Goal: Task Accomplishment & Management: Use online tool/utility

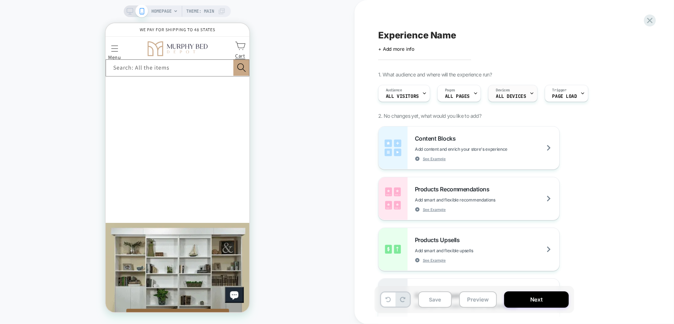
click at [117, 13] on span "ALL DEVICES" at bounding box center [72, 6] width 90 height 13
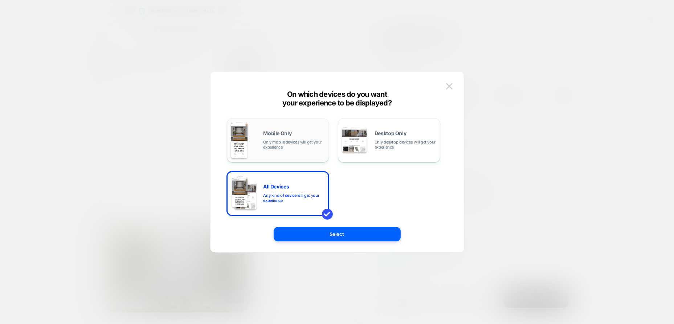
click at [304, 144] on span "Only mobile devices will get your experience" at bounding box center [294, 145] width 62 height 10
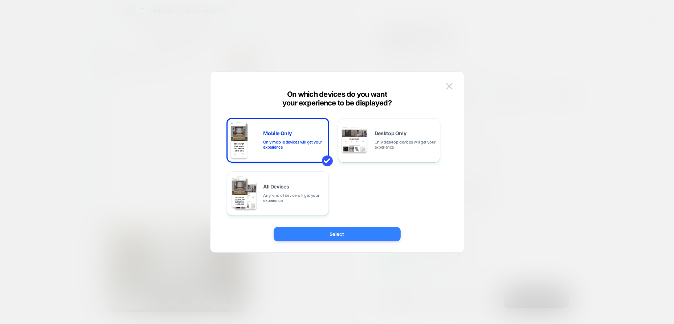
click at [0, 0] on button "Select" at bounding box center [0, 0] width 0 height 0
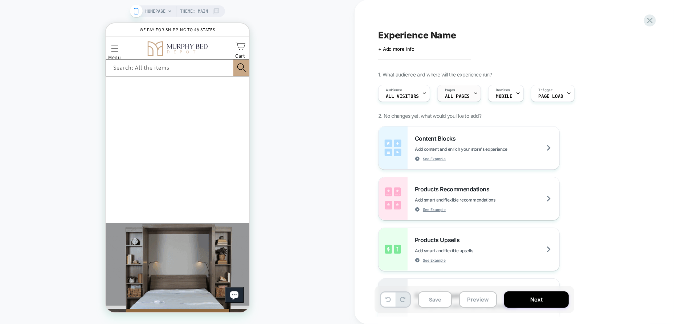
click at [144, 13] on div "Pages ALL PAGES" at bounding box center [72, 6] width 144 height 13
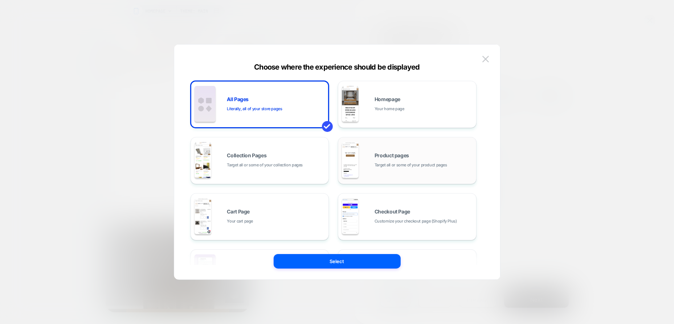
click at [144, 161] on span "Target all or some of your product pages" at bounding box center [72, 118] width 144 height 164
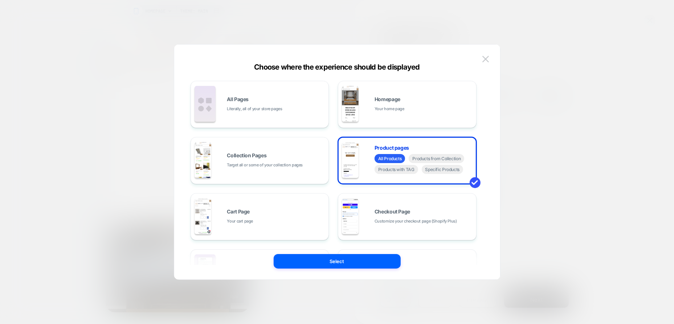
click at [371, 261] on button "Select" at bounding box center [337, 261] width 127 height 15
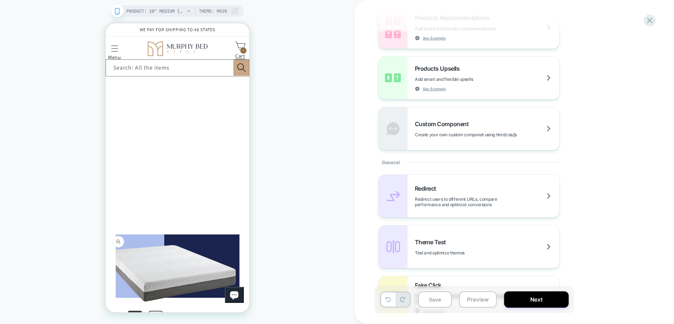
scroll to position [48, 0]
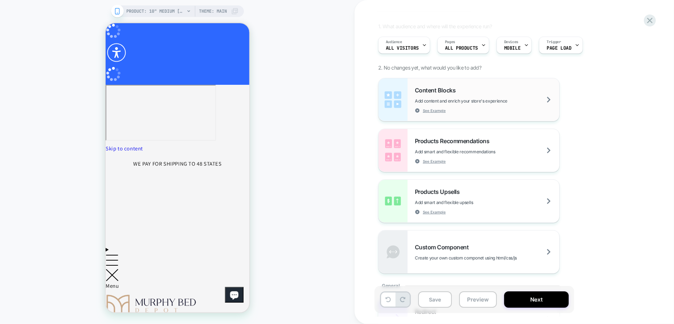
click at [482, 99] on span "Add content and enrich your store's experience" at bounding box center [479, 100] width 129 height 5
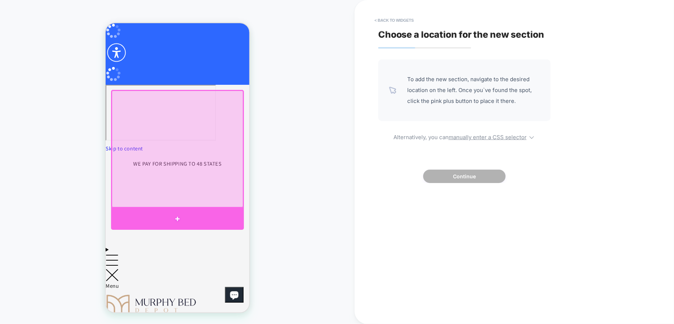
click at [173, 216] on div at bounding box center [177, 219] width 133 height 22
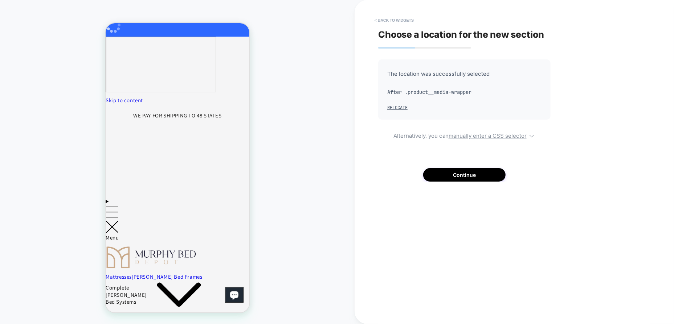
scroll to position [50, 0]
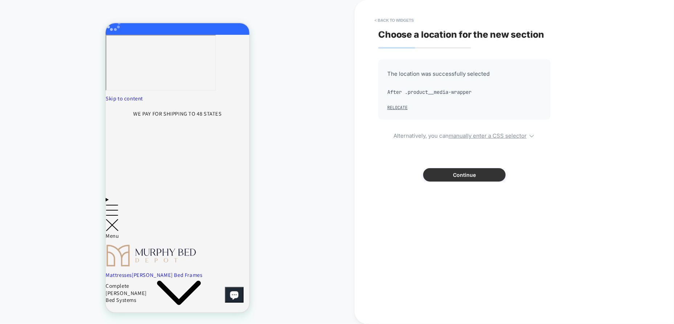
click at [467, 177] on button "Continue" at bounding box center [464, 174] width 82 height 13
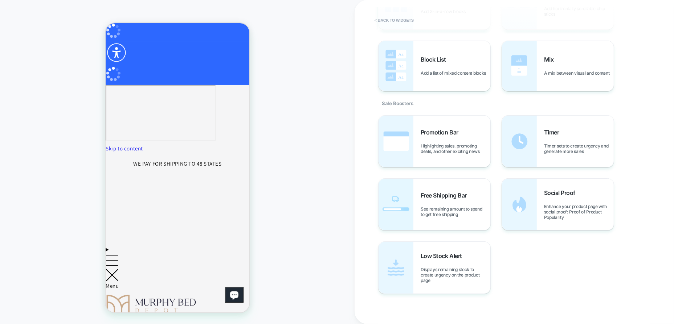
scroll to position [284, 0]
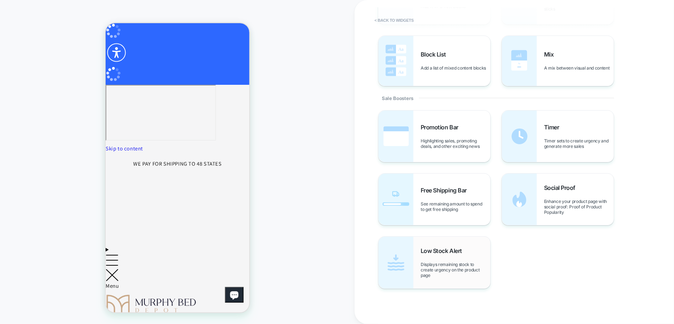
click at [447, 253] on span "Low Stock Alert" at bounding box center [443, 250] width 45 height 7
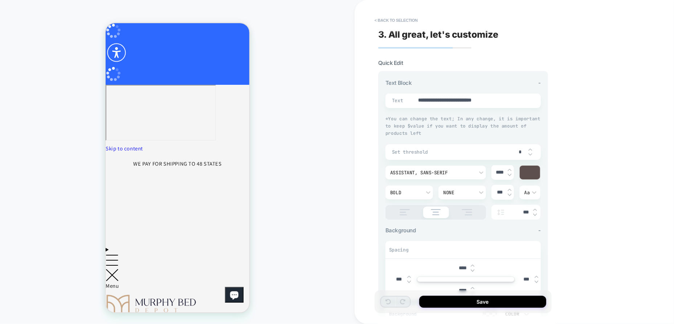
click at [531, 173] on div at bounding box center [530, 173] width 20 height 14
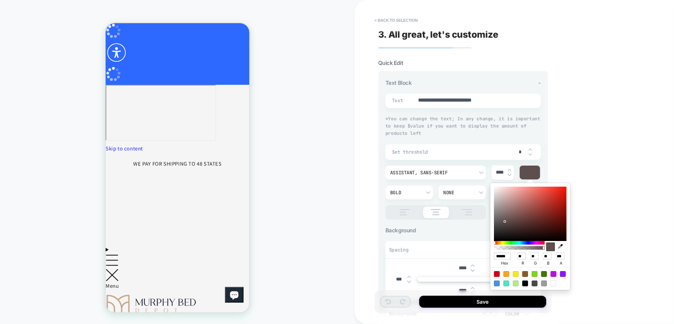
click at [531, 173] on div at bounding box center [530, 173] width 20 height 14
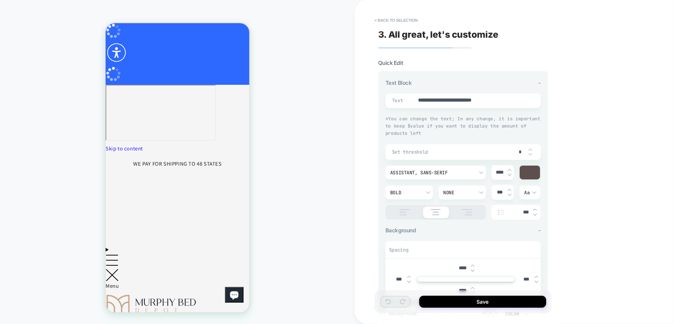
click at [530, 148] on img at bounding box center [530, 149] width 4 height 3
type textarea "*"
type input "*"
click at [530, 148] on img at bounding box center [530, 149] width 4 height 3
type textarea "*"
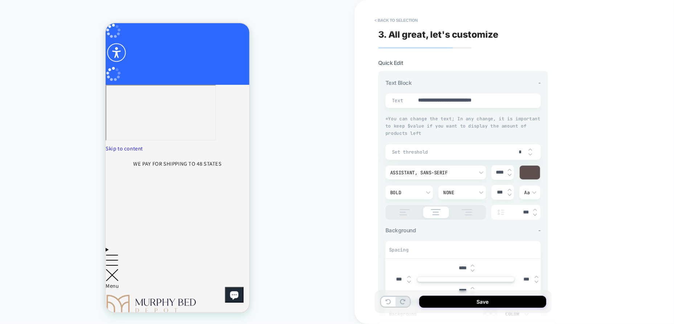
type input "*"
click at [530, 148] on img at bounding box center [530, 149] width 4 height 3
type textarea "*"
type input "*"
click at [530, 148] on img at bounding box center [530, 149] width 4 height 3
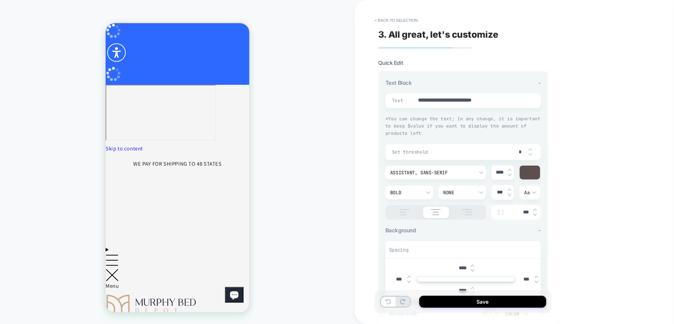
type textarea "*"
type input "*"
click at [530, 148] on img at bounding box center [530, 149] width 4 height 3
type textarea "*"
type input "*"
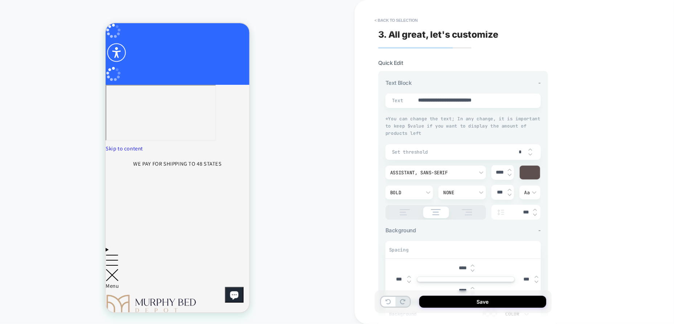
click at [530, 148] on img at bounding box center [530, 149] width 4 height 3
type textarea "*"
type input "*"
click at [530, 148] on img at bounding box center [530, 149] width 4 height 3
type textarea "*"
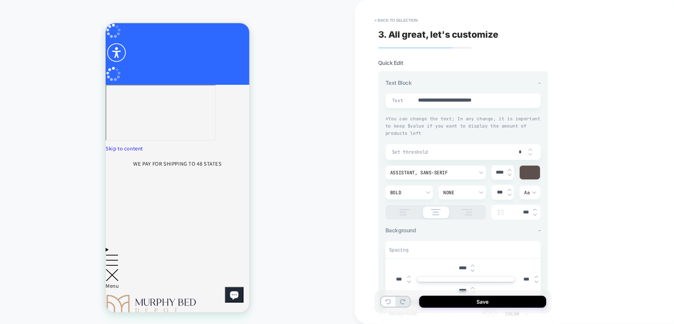
type input "*"
click at [530, 148] on img at bounding box center [530, 149] width 4 height 3
type textarea "*"
type input "*"
click at [530, 148] on img at bounding box center [530, 149] width 4 height 3
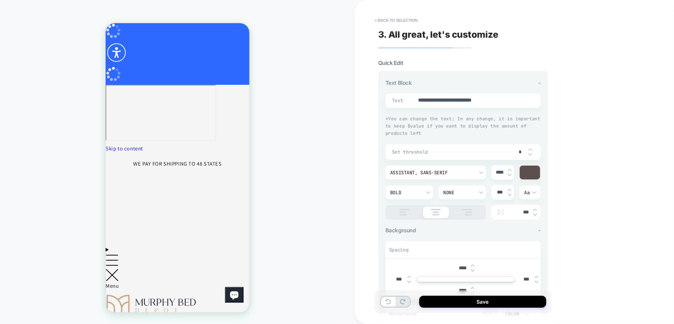
type textarea "*"
type input "*"
click at [530, 148] on img at bounding box center [530, 149] width 4 height 3
type textarea "*"
type input "**"
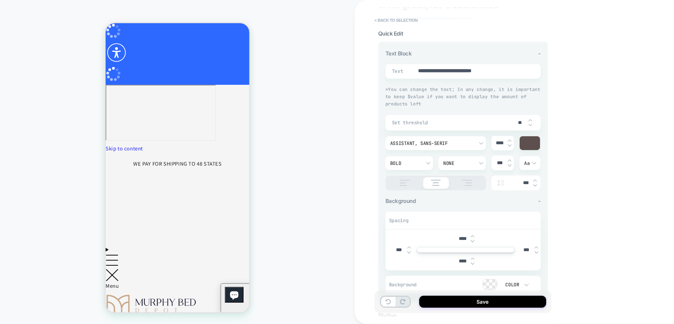
scroll to position [0, 0]
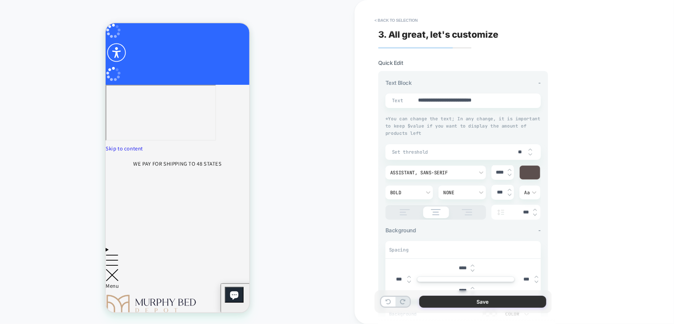
click at [486, 302] on button "Save" at bounding box center [482, 302] width 127 height 12
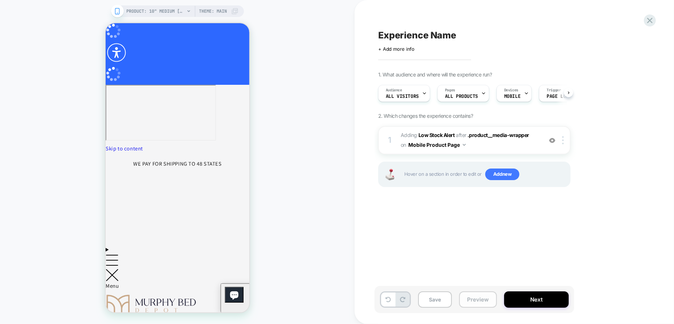
click at [483, 303] on button "Preview" at bounding box center [478, 300] width 38 height 16
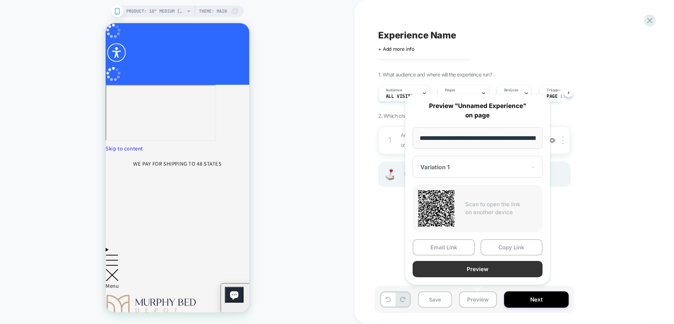
click at [486, 273] on button "Preview" at bounding box center [478, 269] width 130 height 16
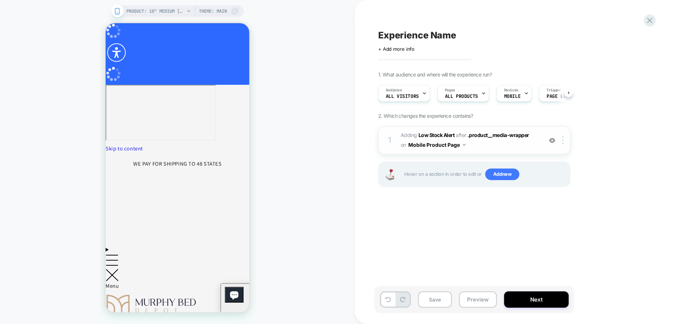
click at [438, 140] on button "Mobile Product Page" at bounding box center [436, 145] width 57 height 11
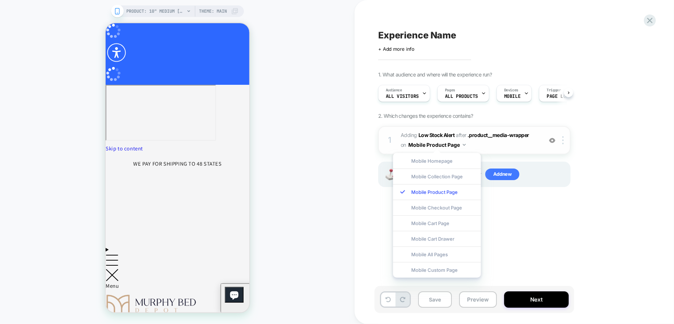
click at [438, 138] on span "#_loomi_addon_1757361370410 Adding Low Stock Alert AFTER .product__media-wrappe…" at bounding box center [470, 141] width 138 height 20
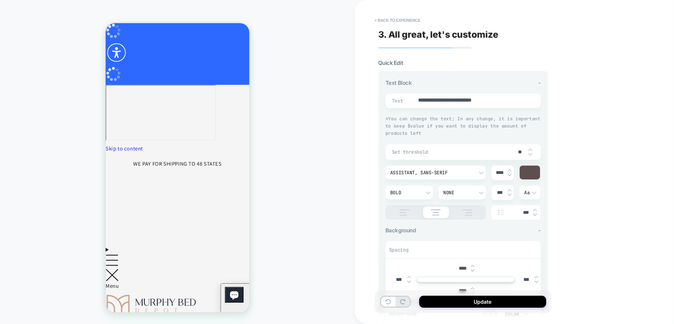
scroll to position [58, 0]
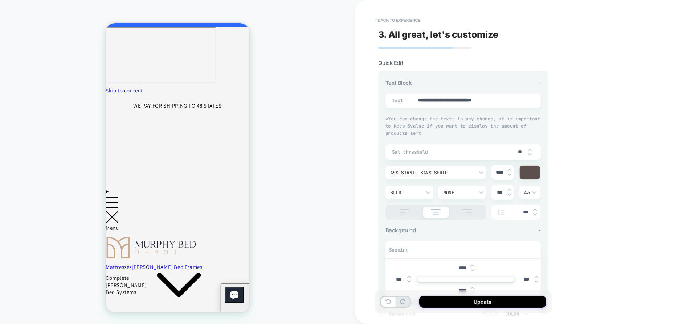
type textarea "*"
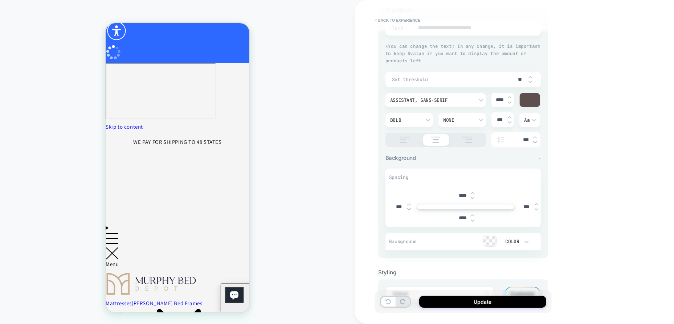
scroll to position [0, 0]
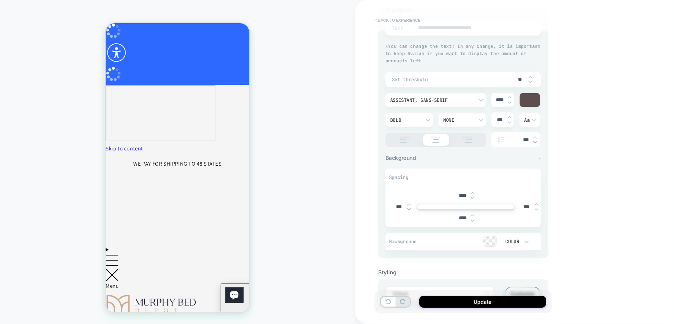
click at [392, 21] on button "< Back to experience" at bounding box center [397, 21] width 53 height 12
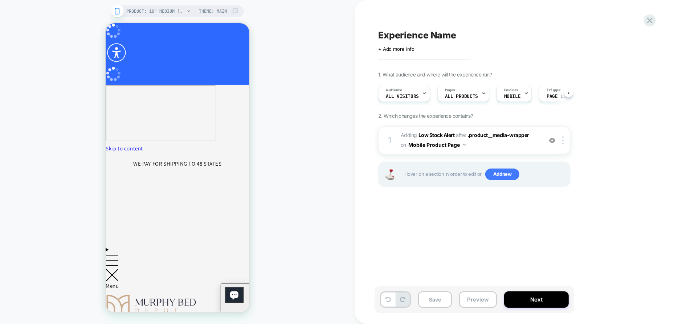
click at [185, 11] on div "PRODUCT: 10" Medium [MEDICAL_DATA] Mattress [doze] Theme: MAIN" at bounding box center [183, 11] width 112 height 12
click at [187, 11] on icon at bounding box center [188, 11] width 3 height 2
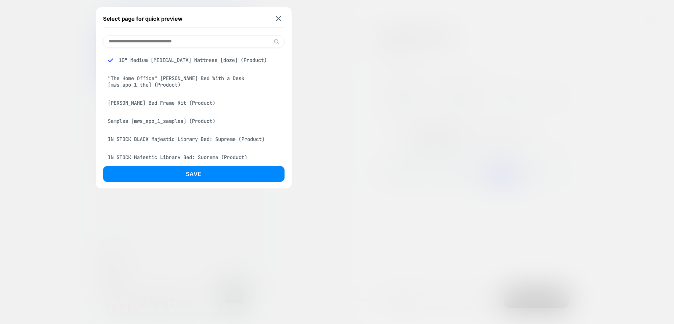
scroll to position [73, 0]
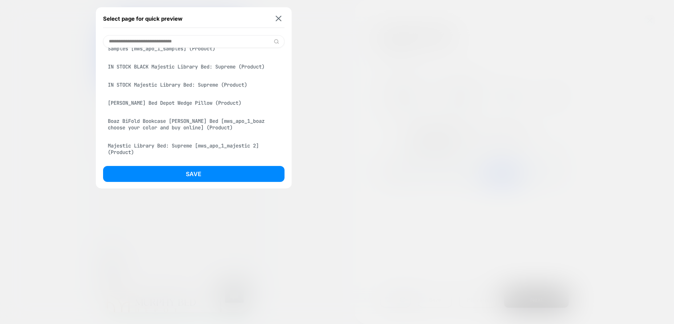
click at [178, 45] on input at bounding box center [193, 41] width 181 height 13
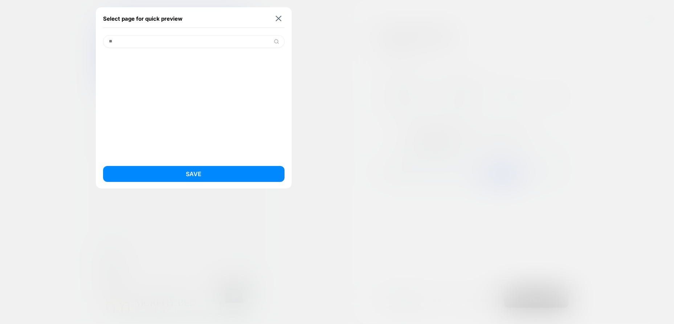
type input "*"
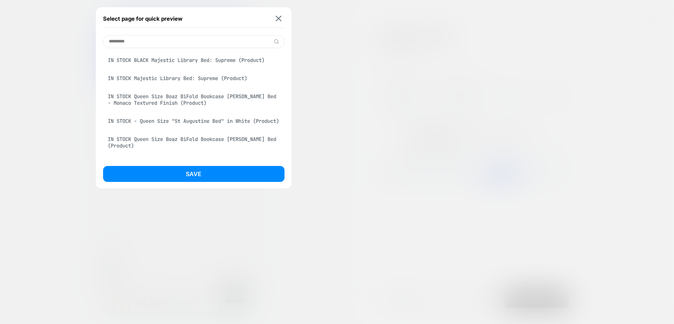
type input "********"
click at [178, 124] on div "IN STOCK - Queen Size "St Augustine Bed" in White (Product)" at bounding box center [193, 121] width 181 height 14
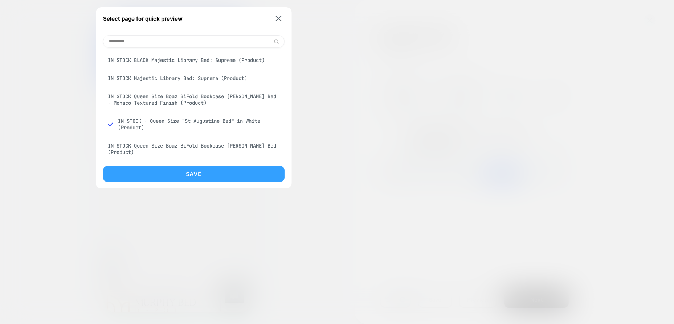
click at [191, 171] on button "Save" at bounding box center [193, 174] width 181 height 16
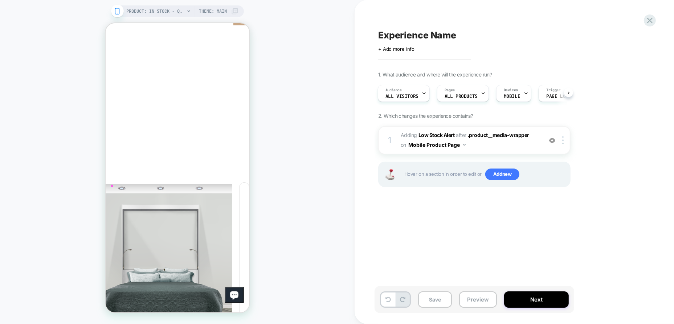
scroll to position [145, 0]
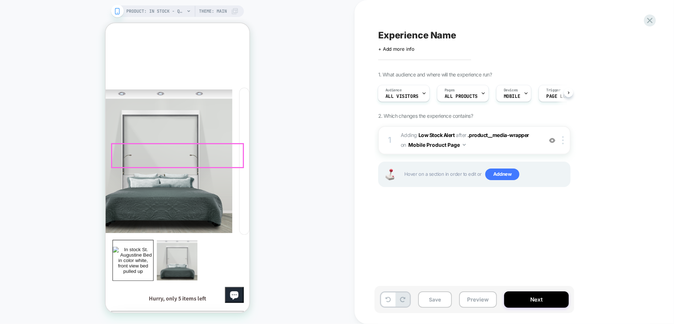
click at [190, 294] on div "Hurry, only 5 items left" at bounding box center [177, 299] width 133 height 11
click at [459, 137] on span "AFTER" at bounding box center [461, 135] width 11 height 6
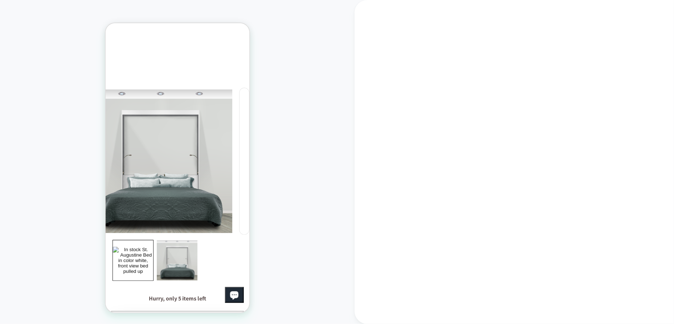
scroll to position [133, 0]
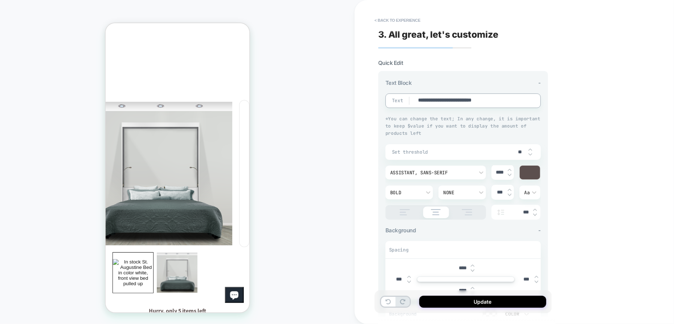
click at [478, 98] on textarea "**********" at bounding box center [470, 101] width 106 height 8
type textarea "*"
type textarea "**********"
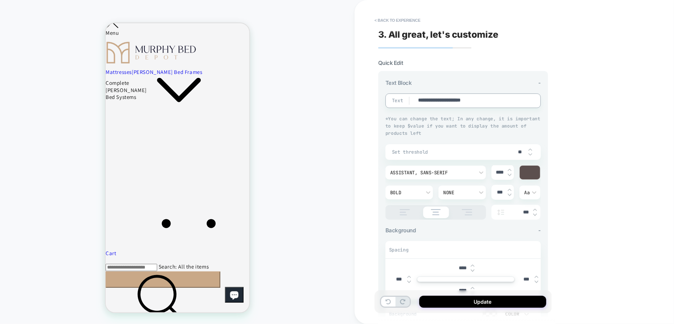
type textarea "*"
type textarea "**********"
type textarea "*"
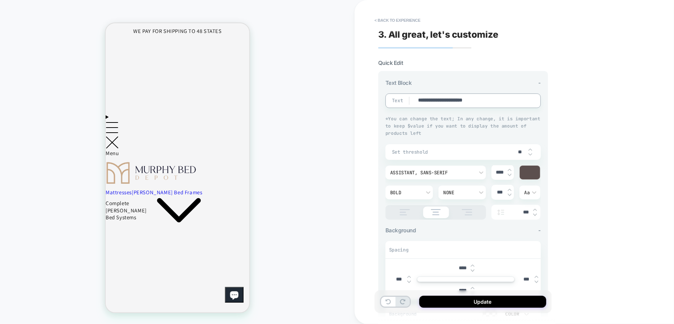
type textarea "**********"
click at [531, 148] on img at bounding box center [530, 149] width 4 height 3
type textarea "*"
type input "**"
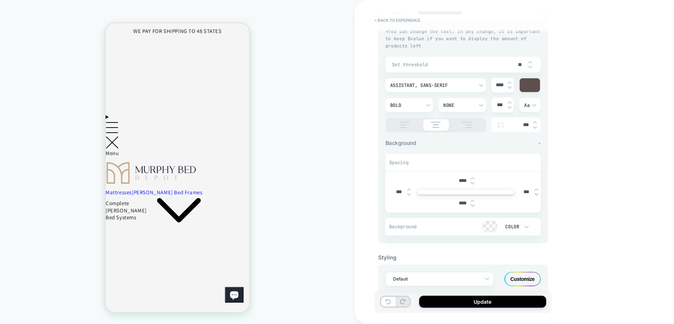
scroll to position [103, 0]
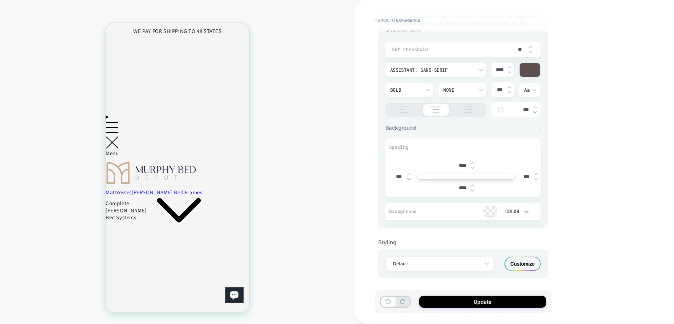
click at [525, 208] on icon at bounding box center [526, 211] width 7 height 7
click at [511, 241] on div "Color" at bounding box center [515, 244] width 30 height 15
click at [491, 209] on div at bounding box center [490, 211] width 14 height 10
type textarea "*"
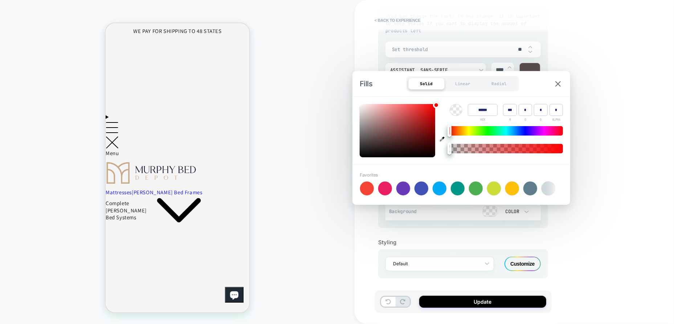
click at [530, 190] on div at bounding box center [530, 189] width 14 height 14
type input "******"
type input "**"
type input "***"
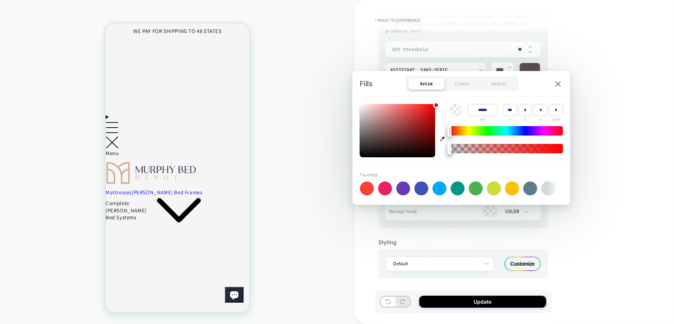
type input "*"
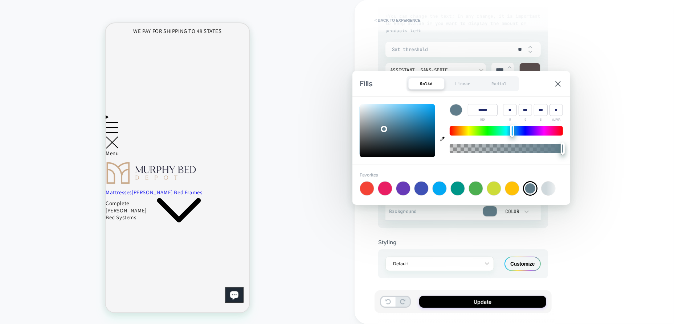
click at [546, 189] on div "Favorites +" at bounding box center [461, 184] width 203 height 24
click at [463, 85] on div "Linear" at bounding box center [463, 84] width 36 height 12
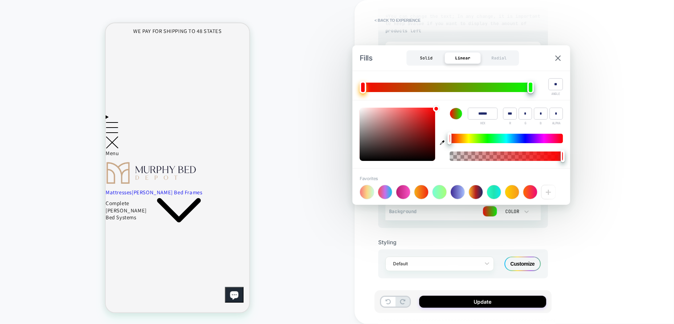
click at [432, 62] on div "Solid" at bounding box center [426, 58] width 36 height 12
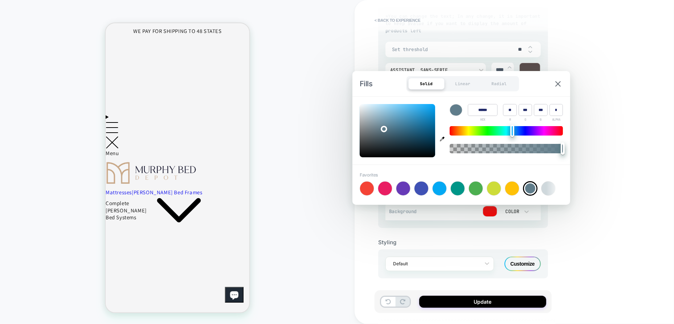
type textarea "*"
click at [480, 112] on input "******" at bounding box center [483, 110] width 30 height 12
paste input "**********"
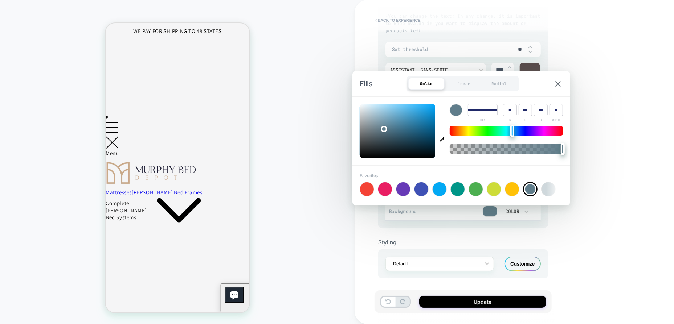
scroll to position [0, 0]
click at [486, 110] on input "**********" at bounding box center [483, 110] width 30 height 12
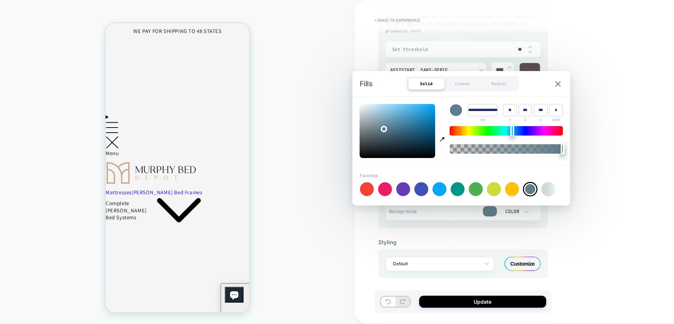
paste input
type input "******"
type input "***"
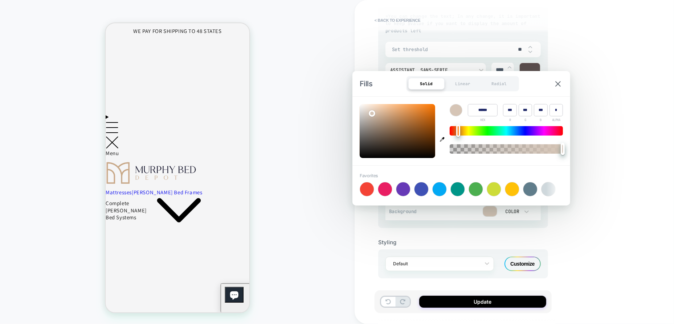
type textarea "*"
type input "******"
click at [560, 81] on img at bounding box center [557, 83] width 5 height 5
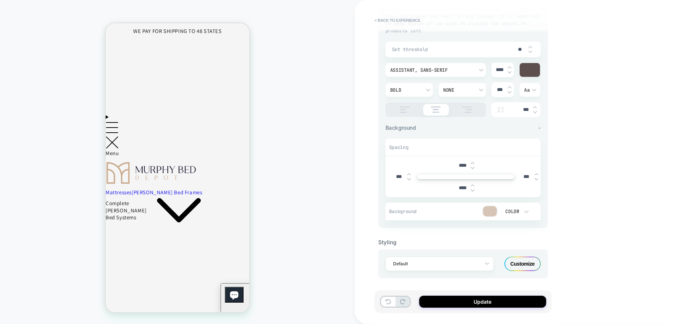
click at [536, 71] on div at bounding box center [530, 70] width 20 height 14
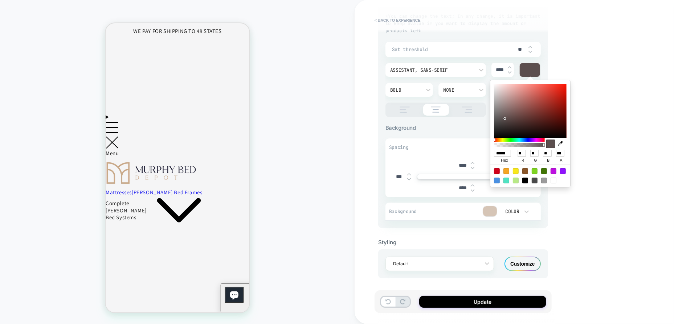
click at [501, 152] on input "******" at bounding box center [502, 153] width 17 height 7
paste input
type textarea "*"
type input "******"
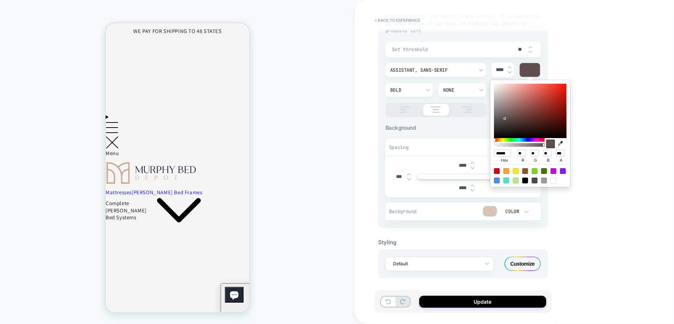
type input "**"
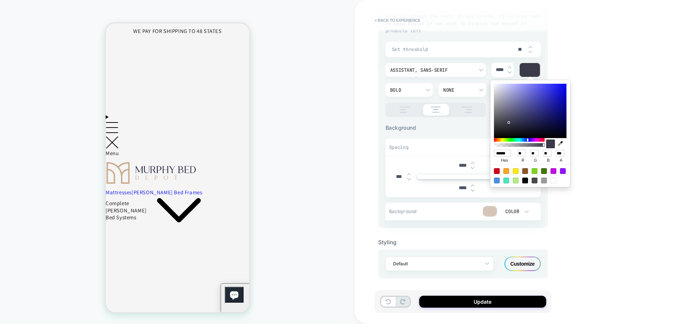
type textarea "*"
type input "******"
click at [604, 117] on div "**********" at bounding box center [514, 162] width 319 height 324
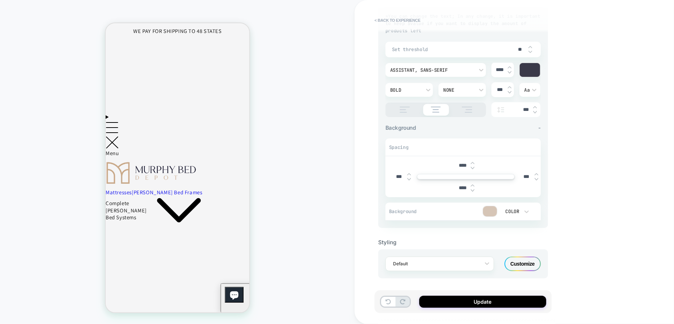
click at [492, 212] on div at bounding box center [490, 211] width 14 height 10
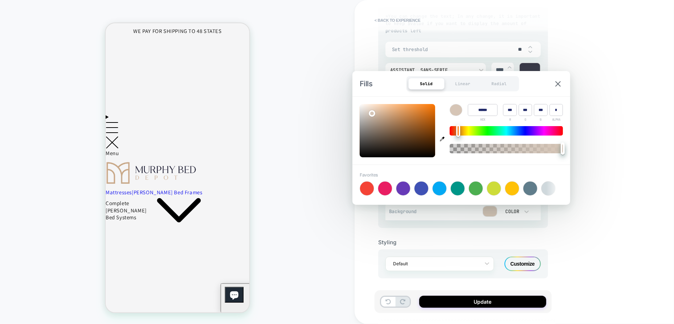
type input "****"
type textarea "*"
click at [505, 150] on div at bounding box center [506, 148] width 113 height 9
type input "****"
click at [528, 148] on div at bounding box center [506, 148] width 113 height 9
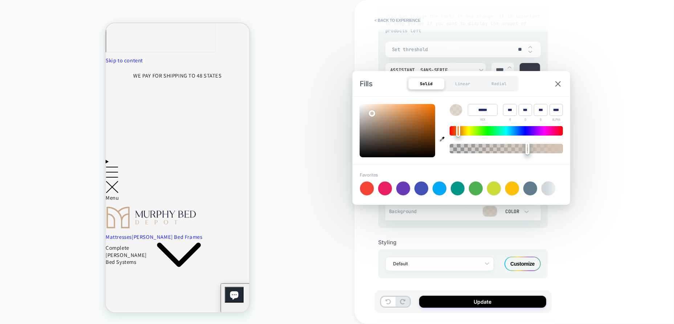
scroll to position [60, 0]
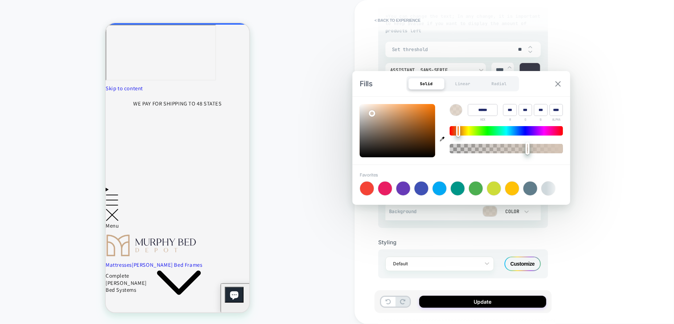
click at [557, 82] on img at bounding box center [557, 83] width 5 height 5
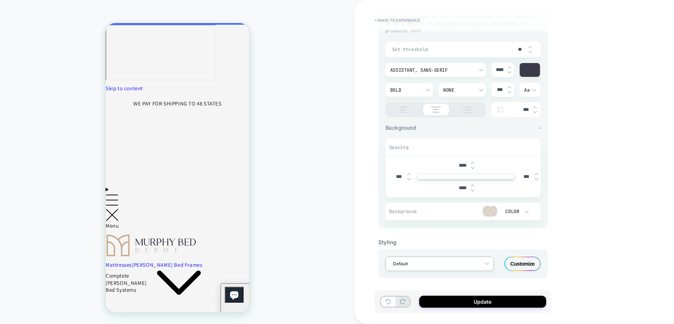
click at [472, 264] on div at bounding box center [435, 264] width 84 height 7
click at [464, 263] on div at bounding box center [435, 264] width 84 height 7
click at [527, 265] on div "Customize" at bounding box center [522, 264] width 36 height 15
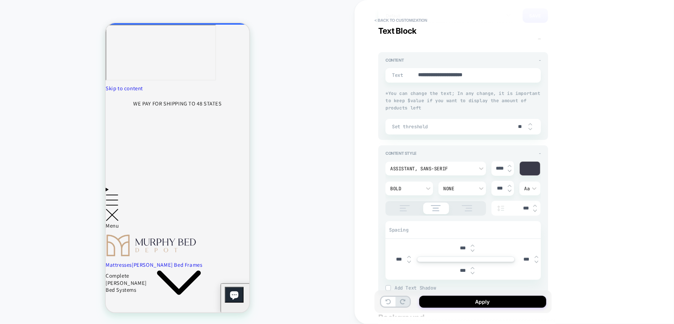
scroll to position [0, 0]
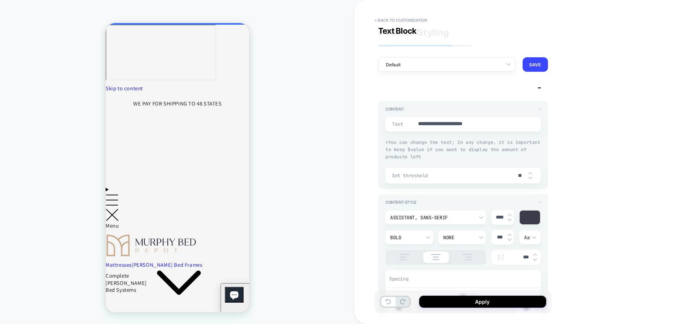
type textarea "*"
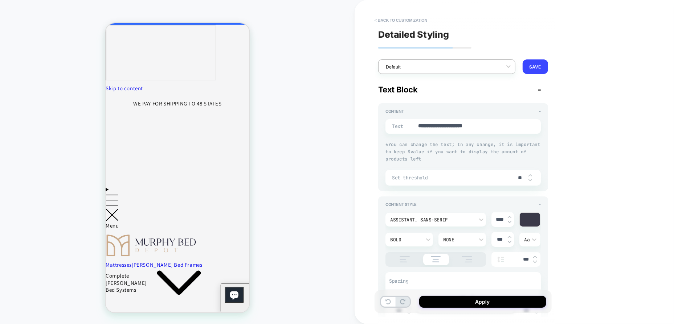
click at [485, 73] on div "Default" at bounding box center [446, 67] width 137 height 15
click at [489, 64] on div at bounding box center [442, 67] width 112 height 7
click at [433, 65] on div at bounding box center [442, 67] width 112 height 7
type input "*"
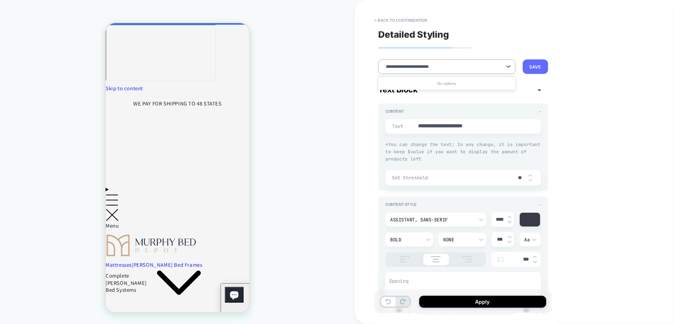
type input "**********"
click at [540, 66] on button "SAVE" at bounding box center [535, 67] width 25 height 15
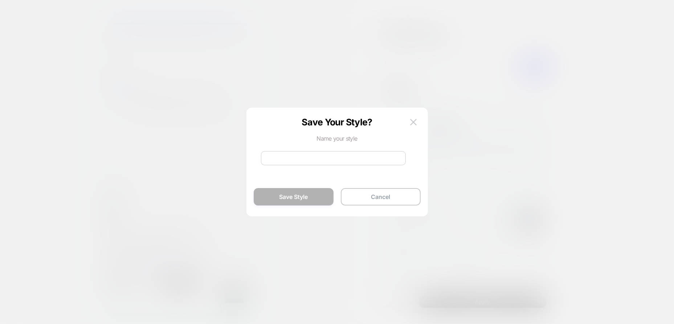
click at [322, 164] on input at bounding box center [333, 158] width 145 height 14
click at [316, 158] on input "**********" at bounding box center [333, 158] width 145 height 14
type input "**********"
click at [311, 197] on button "Save Style" at bounding box center [294, 196] width 80 height 17
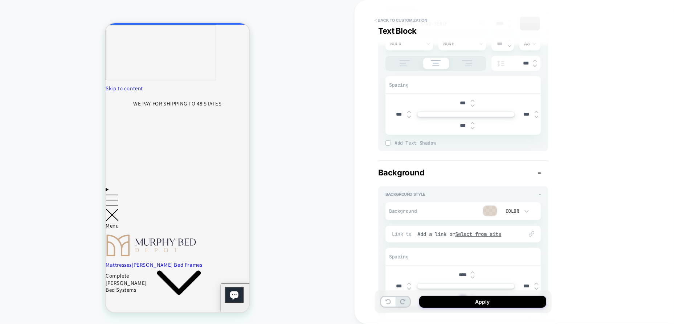
scroll to position [281, 0]
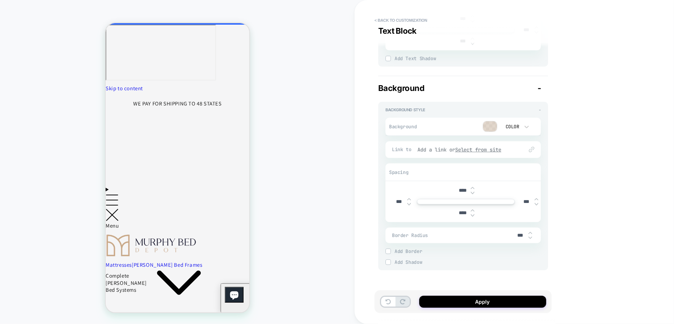
click at [432, 147] on div "Add a link or Select from site" at bounding box center [466, 150] width 99 height 7
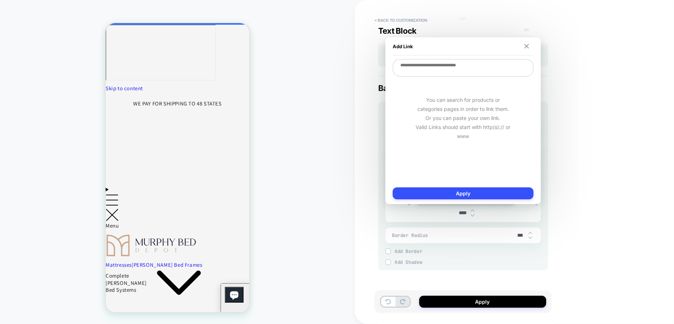
click at [524, 46] on img at bounding box center [526, 46] width 5 height 5
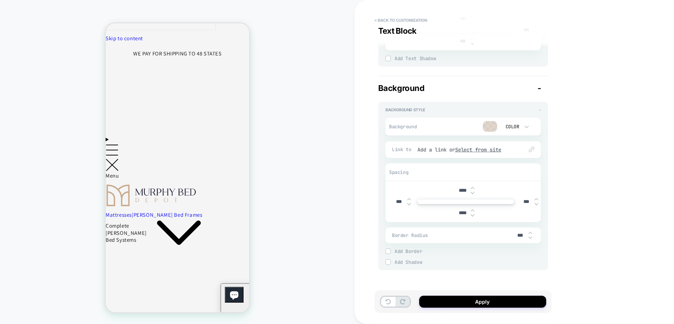
scroll to position [133, 0]
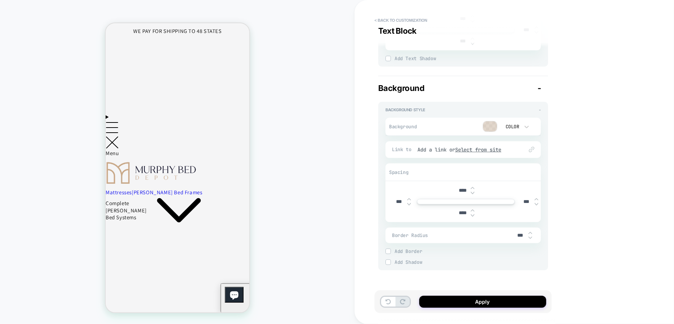
click at [390, 251] on div at bounding box center [387, 251] width 5 height 5
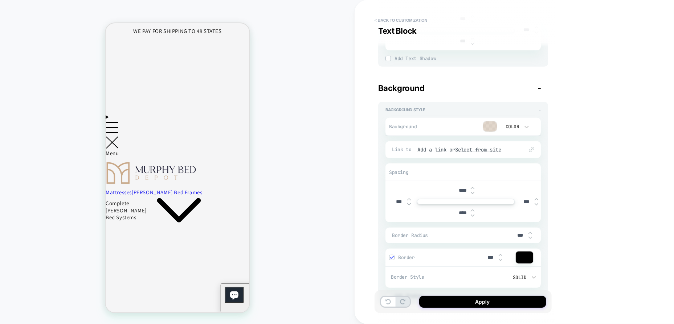
click at [526, 257] on div at bounding box center [524, 258] width 17 height 12
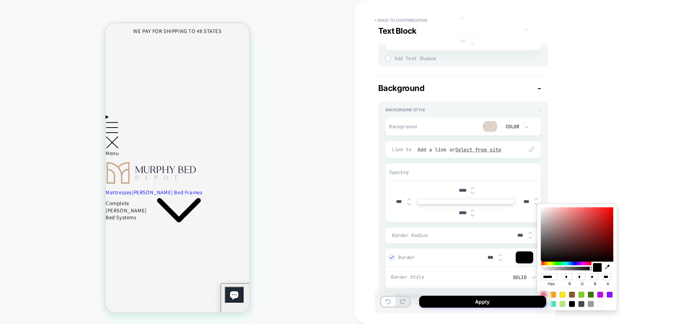
click at [548, 278] on input "******" at bounding box center [549, 277] width 17 height 7
paste input
type textarea "*"
type input "******"
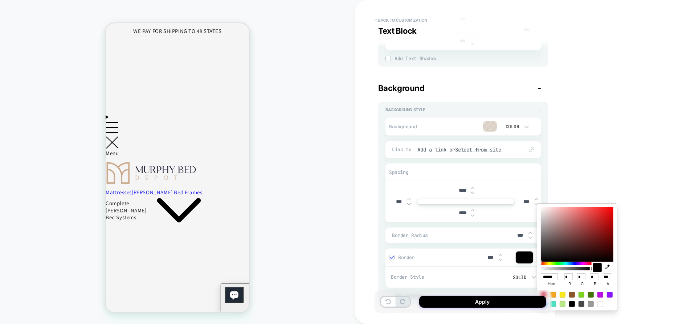
type input "***"
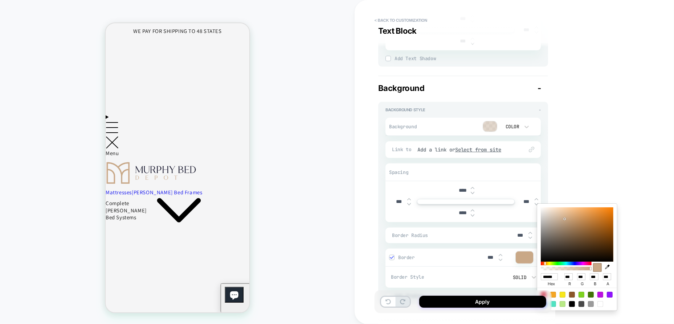
type textarea "*"
type input "******"
click at [500, 254] on img at bounding box center [501, 255] width 4 height 3
type textarea "*"
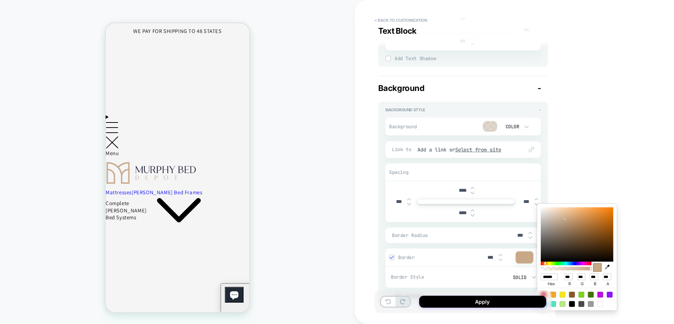
type input "***"
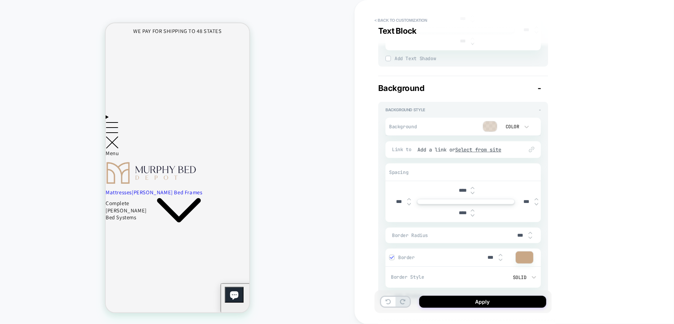
click at [500, 254] on img at bounding box center [501, 255] width 4 height 3
type textarea "*"
type input "***"
click at [523, 277] on div "Solid" at bounding box center [499, 278] width 54 height 6
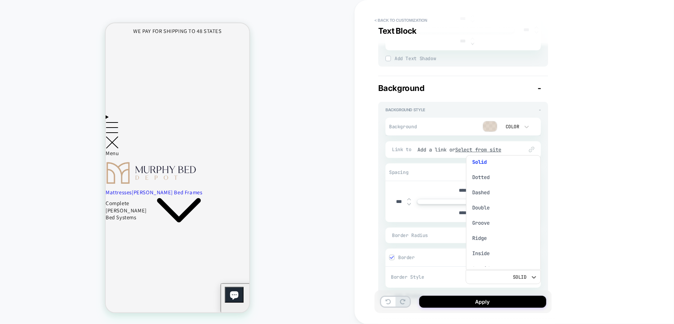
click at [580, 247] on div at bounding box center [337, 162] width 674 height 324
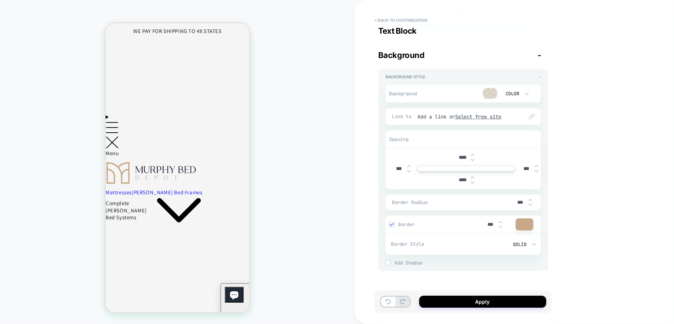
scroll to position [314, 0]
click at [517, 202] on input "***" at bounding box center [520, 202] width 16 height 6
click at [531, 198] on img at bounding box center [530, 199] width 4 height 3
type textarea "*"
type input "***"
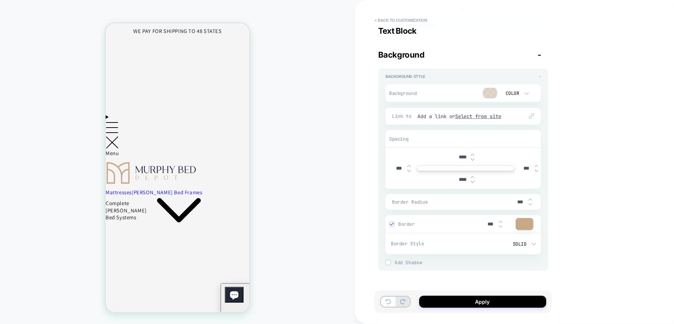
click at [531, 198] on img at bounding box center [530, 199] width 4 height 3
type textarea "*"
type input "***"
click at [531, 198] on img at bounding box center [530, 199] width 4 height 3
type textarea "*"
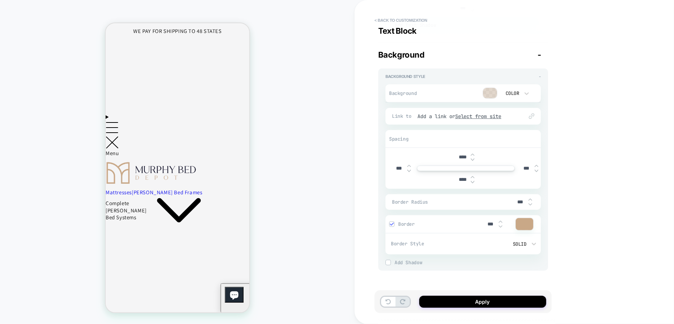
type input "***"
click at [531, 198] on img at bounding box center [530, 199] width 4 height 3
type textarea "*"
type input "***"
click at [531, 198] on img at bounding box center [530, 199] width 4 height 3
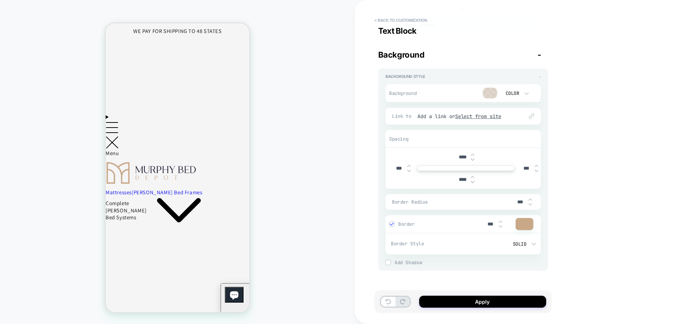
type textarea "*"
type input "***"
click at [531, 198] on img at bounding box center [530, 199] width 4 height 3
type textarea "*"
type input "***"
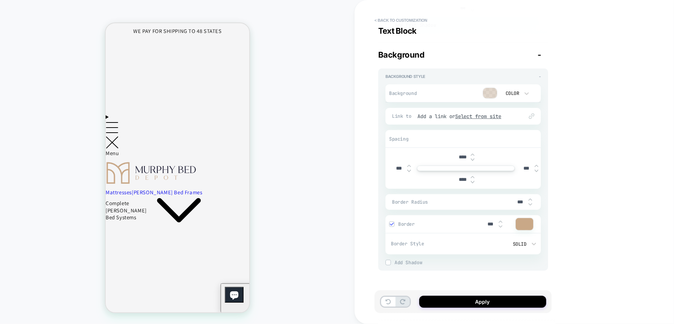
click at [531, 198] on img at bounding box center [530, 199] width 4 height 3
type textarea "*"
type input "***"
click at [531, 198] on img at bounding box center [530, 199] width 4 height 3
type textarea "*"
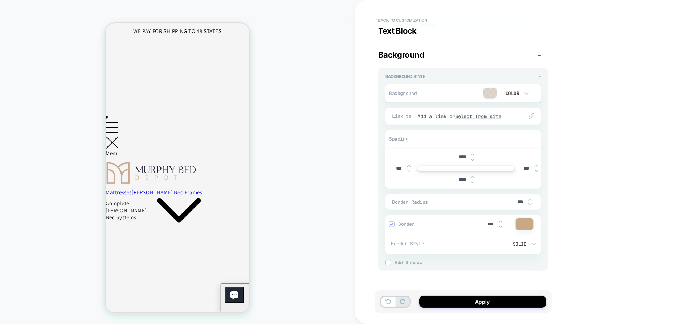
type input "***"
click at [531, 198] on img at bounding box center [530, 199] width 4 height 3
type textarea "*"
type input "***"
click at [398, 224] on span "Border" at bounding box center [438, 224] width 81 height 6
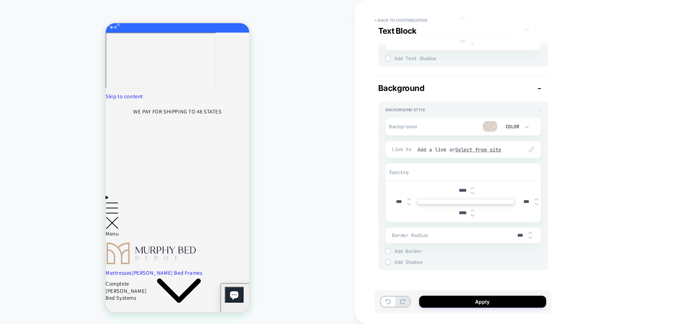
scroll to position [73, 0]
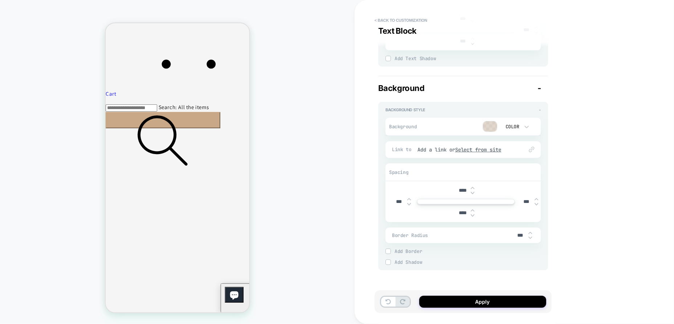
scroll to position [435, 0]
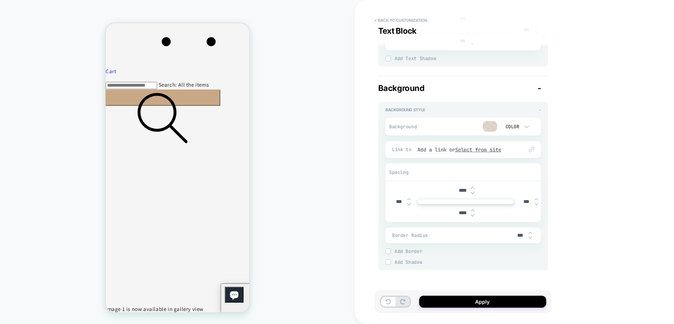
click at [323, 280] on icon at bounding box center [324, 285] width 3 height 10
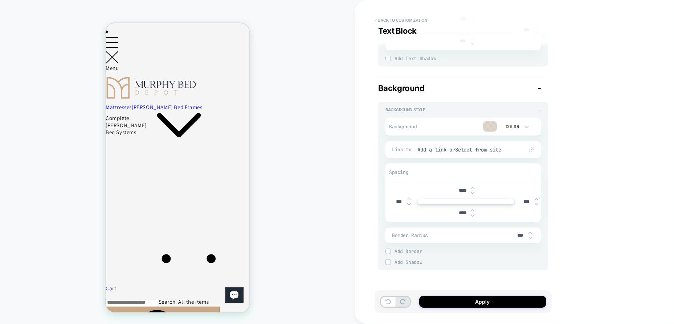
scroll to position [0, 0]
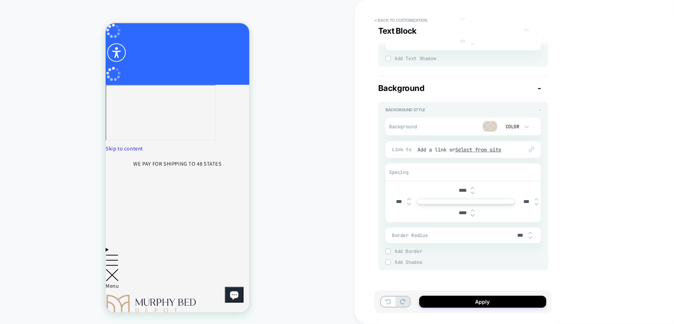
click at [453, 233] on span "Border Radius" at bounding box center [452, 236] width 120 height 6
click at [476, 303] on button "Apply" at bounding box center [482, 302] width 127 height 12
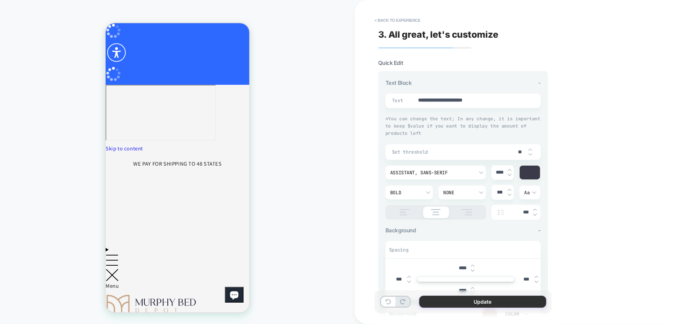
click at [467, 304] on button "Update" at bounding box center [482, 302] width 127 height 12
type textarea "*"
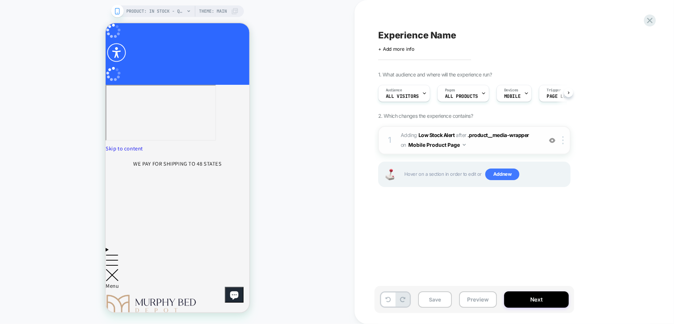
click at [451, 145] on button "Mobile Product Page" at bounding box center [436, 145] width 57 height 11
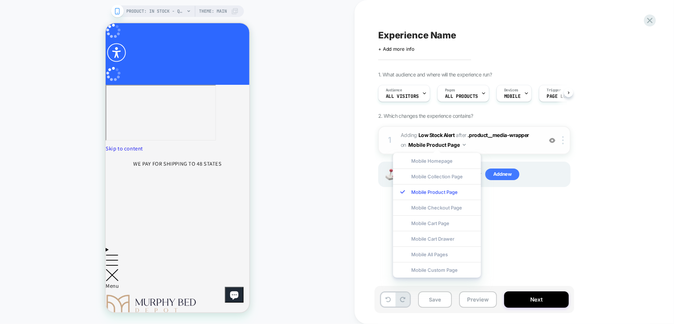
click at [451, 144] on button "Mobile Product Page" at bounding box center [436, 145] width 57 height 11
click at [522, 234] on div "Experience Name Click to edit experience details + Add more info 1. What audien…" at bounding box center [510, 162] width 272 height 310
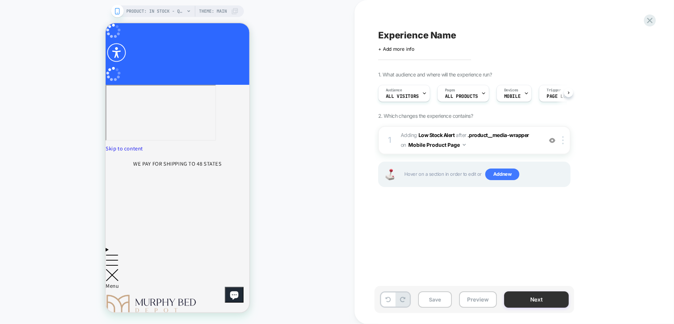
click at [532, 296] on button "Next" at bounding box center [536, 300] width 65 height 16
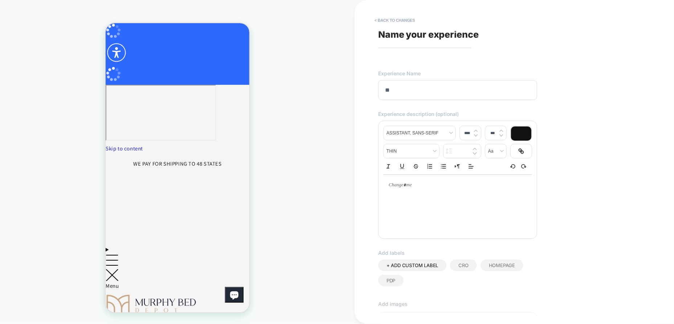
type input "*"
type input "**********"
type button "ordered"
type button "bullet"
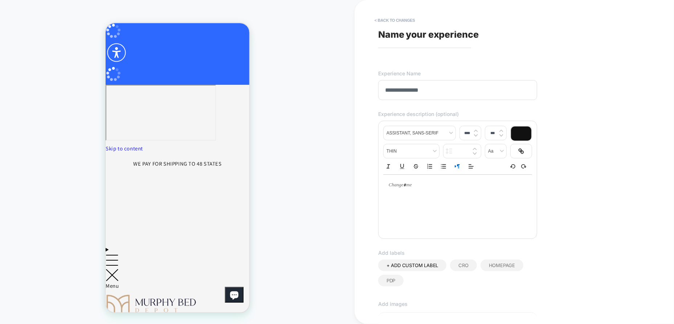
type button "rtl"
type input "****"
click at [385, 89] on input "**********" at bounding box center [457, 90] width 159 height 20
type input "**********"
click at [386, 282] on span "PDP" at bounding box center [390, 281] width 9 height 6
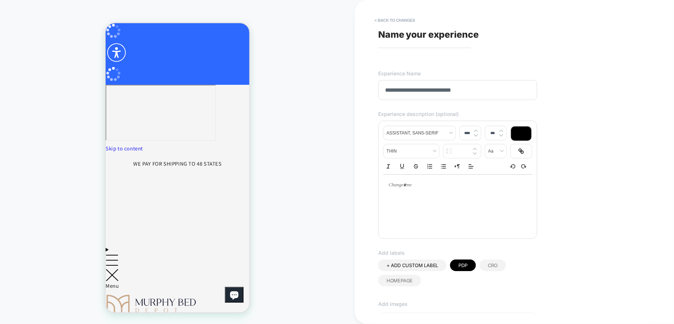
click at [488, 266] on span "CRO" at bounding box center [493, 266] width 10 height 6
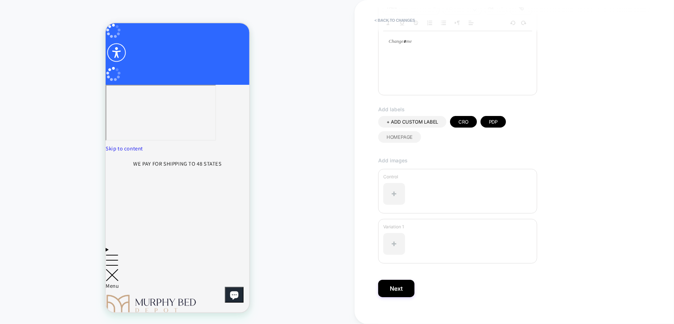
scroll to position [152, 0]
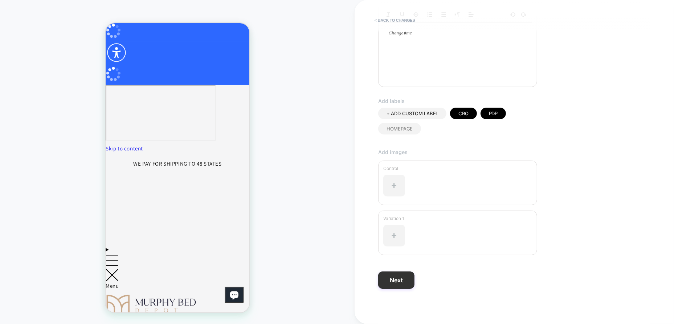
click at [402, 277] on button "Next" at bounding box center [396, 280] width 36 height 17
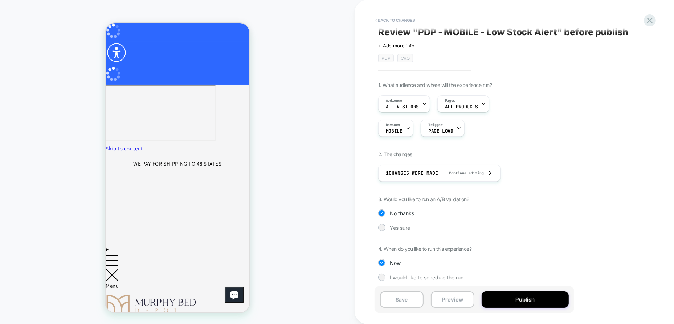
scroll to position [6, 0]
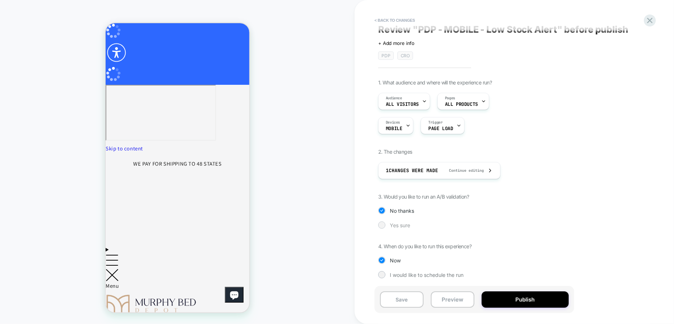
click at [402, 225] on span "Yes sure" at bounding box center [400, 225] width 20 height 6
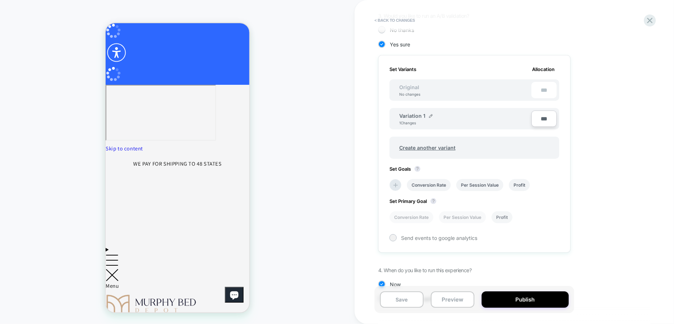
scroll to position [210, 0]
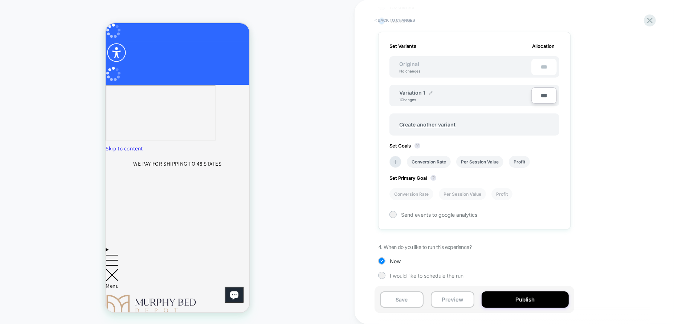
click at [430, 91] on img at bounding box center [431, 93] width 4 height 4
click at [420, 96] on input "**********" at bounding box center [425, 96] width 53 height 14
type input "**********"
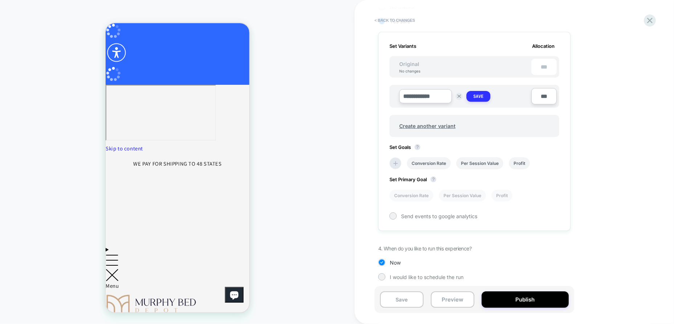
click at [479, 96] on strong "Save" at bounding box center [478, 97] width 10 height 6
click at [442, 92] on img at bounding box center [443, 93] width 4 height 4
click at [447, 93] on input "**********" at bounding box center [425, 96] width 53 height 14
type input "**********"
click at [394, 163] on icon at bounding box center [395, 163] width 4 height 4
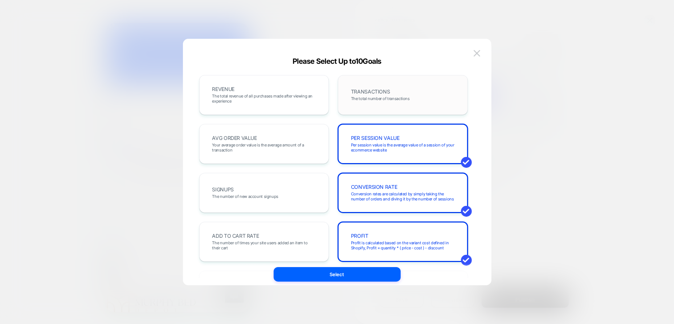
click at [377, 90] on span "TRANSACTIONS" at bounding box center [370, 91] width 39 height 5
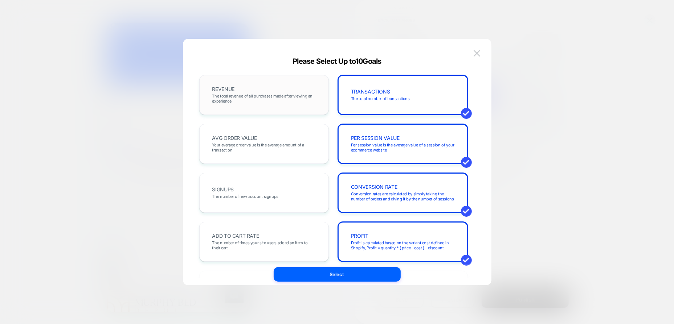
click at [254, 90] on div "REVENUE The total revenue of all purchases made after viewing an experience" at bounding box center [264, 95] width 115 height 25
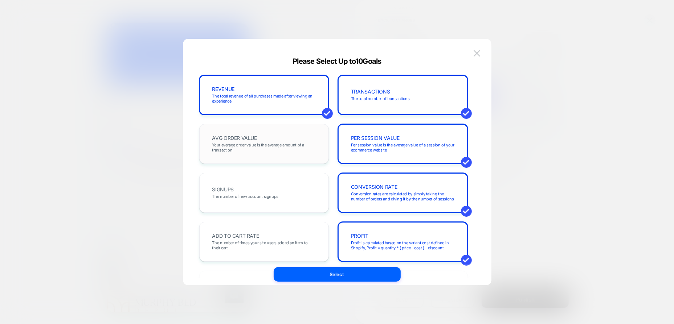
click at [262, 135] on div "AVG ORDER VALUE Your average order value is the average amount of a transaction" at bounding box center [264, 144] width 115 height 25
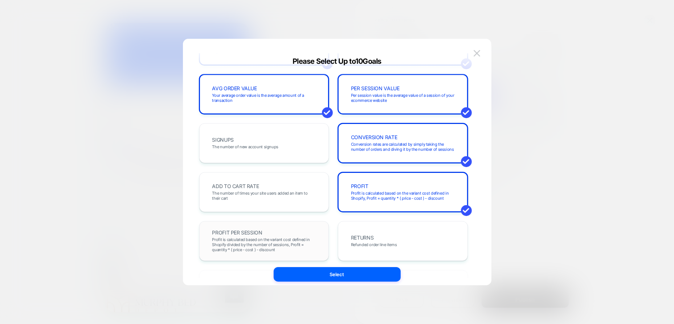
scroll to position [73, 0]
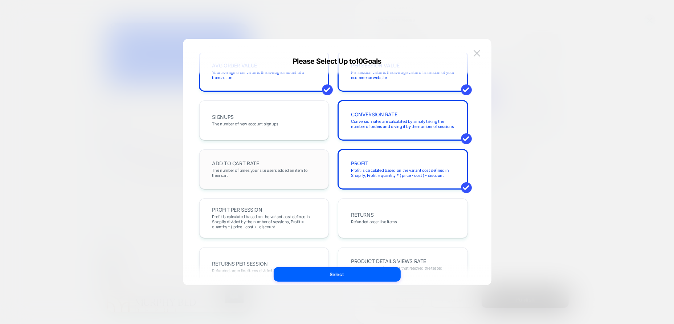
click at [281, 169] on span "The number of times your site users added an item to their cart" at bounding box center [264, 173] width 104 height 10
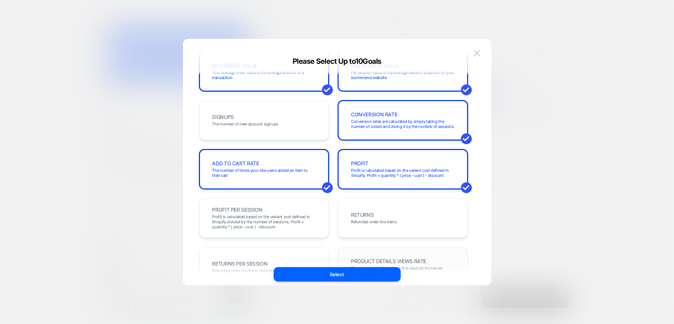
scroll to position [145, 0]
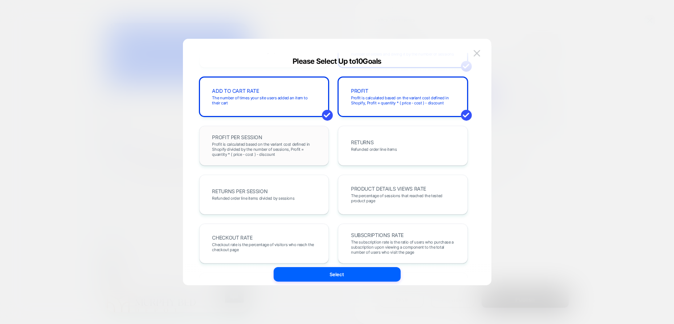
click at [275, 144] on span "Profit is calculated based on the variant cost defined in Shopify divided by th…" at bounding box center [264, 149] width 104 height 15
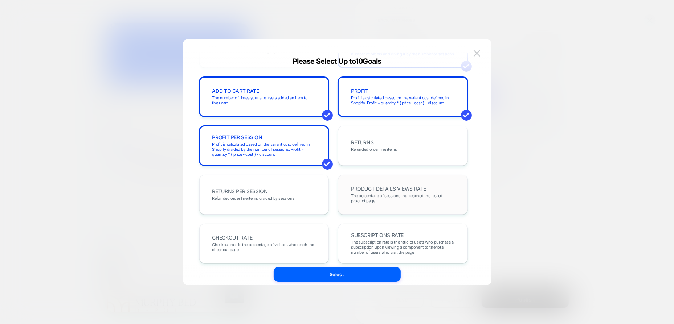
scroll to position [218, 0]
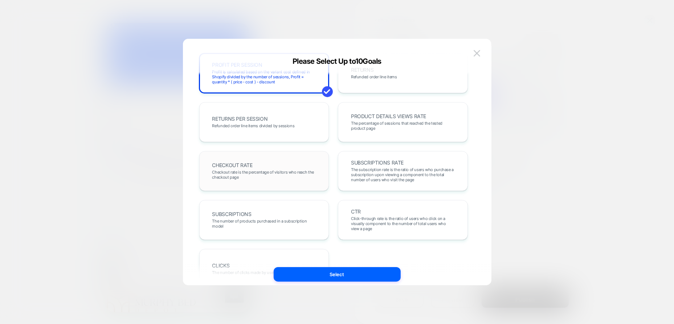
click at [261, 165] on div "CHECKOUT RATE Checkout rate is the percentage of visitors who reach the checkou…" at bounding box center [264, 171] width 115 height 25
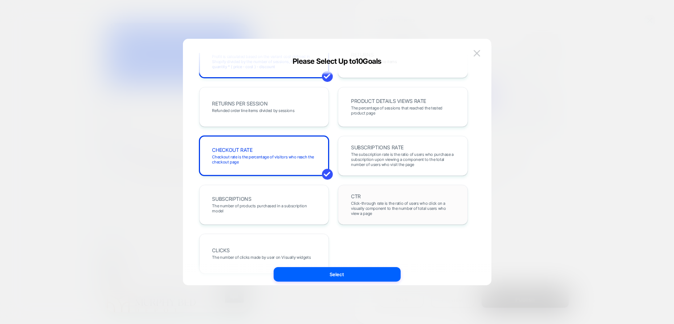
scroll to position [250, 0]
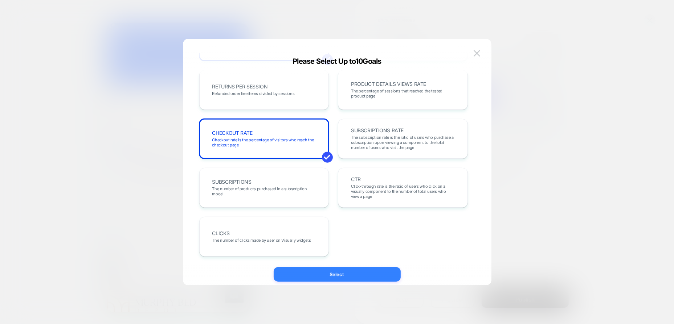
click at [347, 276] on button "Select" at bounding box center [337, 274] width 127 height 15
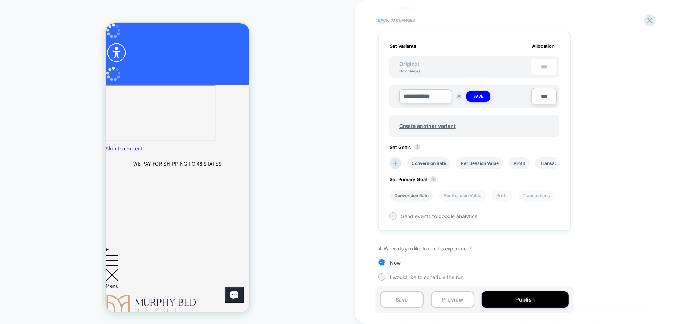
click at [422, 195] on li "Conversion Rate" at bounding box center [411, 196] width 44 height 12
click at [535, 194] on li "Transactions" at bounding box center [536, 196] width 37 height 12
click at [510, 196] on li "Profit" at bounding box center [501, 196] width 21 height 12
click at [465, 195] on li "Per Session Value" at bounding box center [462, 196] width 47 height 12
click at [423, 194] on li "Conversion Rate" at bounding box center [411, 196] width 44 height 12
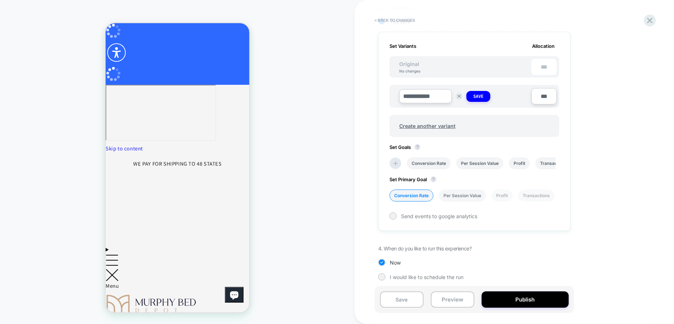
click at [460, 194] on li "Per Session Value" at bounding box center [462, 196] width 47 height 12
click at [462, 215] on span "Send events to google analytics" at bounding box center [439, 216] width 76 height 6
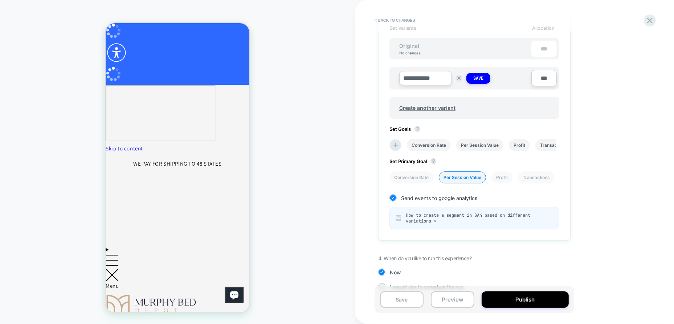
scroll to position [241, 0]
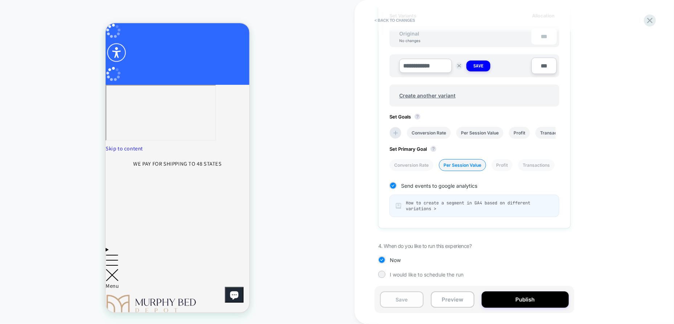
click at [410, 300] on button "Save" at bounding box center [402, 300] width 44 height 16
click at [452, 300] on button "Preview" at bounding box center [453, 300] width 44 height 16
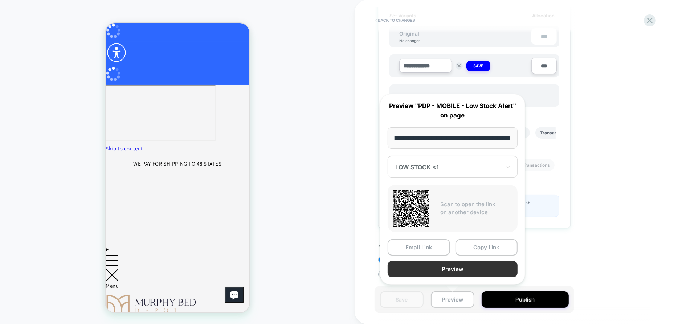
scroll to position [0, 0]
click at [457, 271] on button "Preview" at bounding box center [453, 269] width 130 height 16
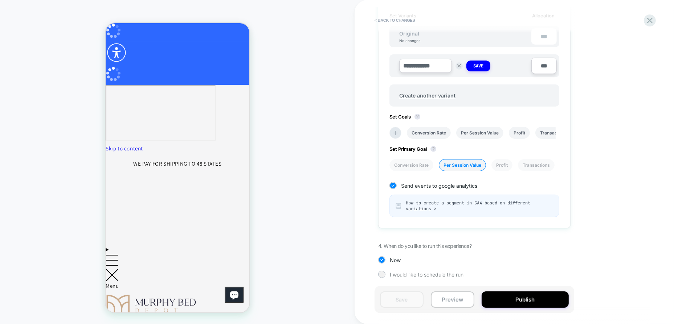
click at [436, 68] on input "**********" at bounding box center [425, 66] width 53 height 14
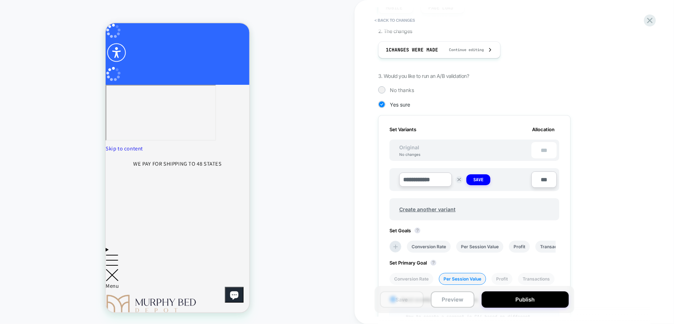
scroll to position [23, 0]
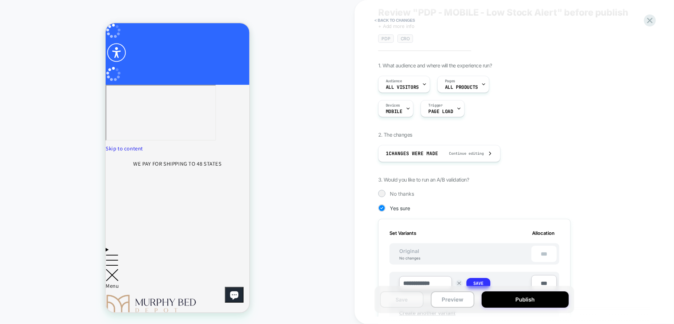
click at [477, 278] on button "Save" at bounding box center [478, 283] width 24 height 11
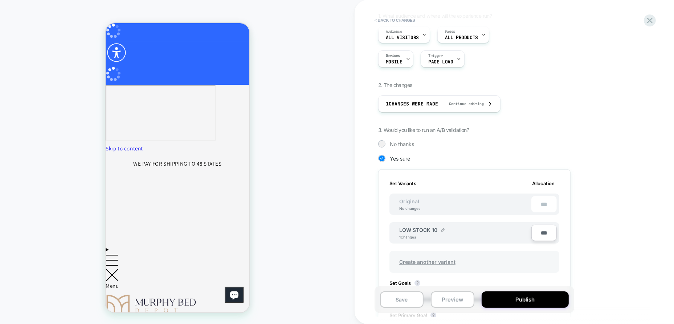
scroll to position [95, 0]
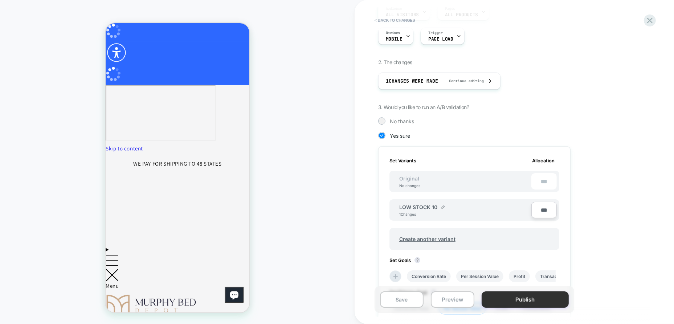
click at [521, 301] on button "Publish" at bounding box center [525, 300] width 87 height 16
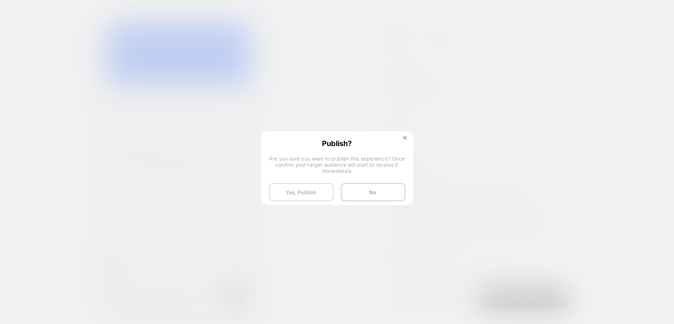
click at [301, 189] on button "Yes, Publish" at bounding box center [301, 192] width 65 height 18
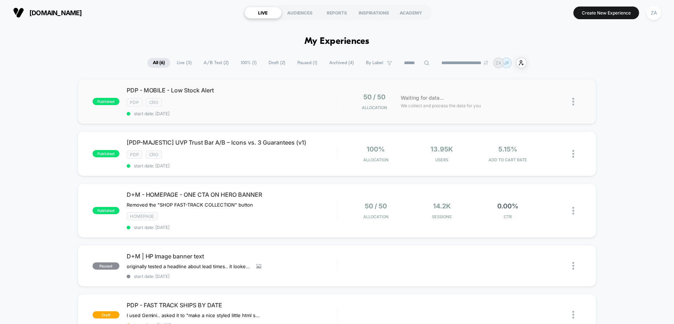
click at [573, 102] on img at bounding box center [573, 102] width 2 height 8
click at [532, 59] on div "Edit" at bounding box center [536, 60] width 65 height 16
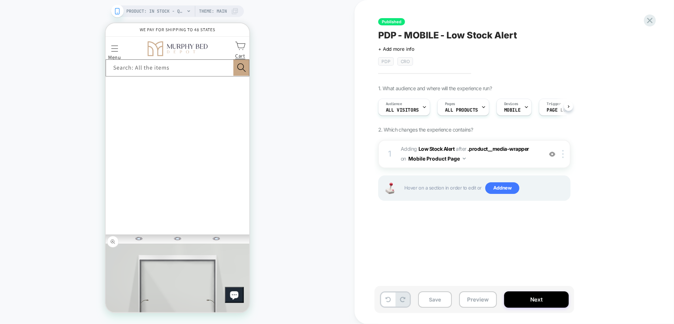
click at [115, 11] on rect at bounding box center [117, 11] width 4 height 6
click at [517, 108] on span "MOBILE" at bounding box center [512, 110] width 16 height 5
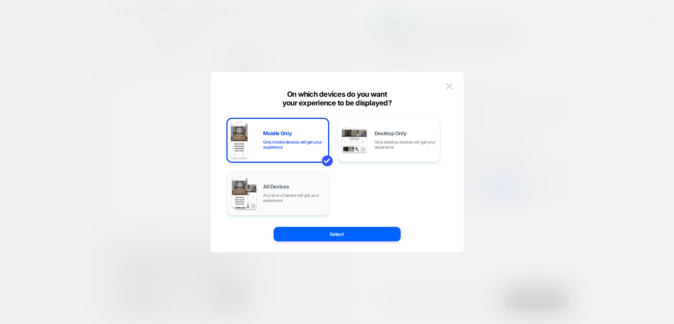
click at [306, 184] on div "All Devices Any kind of device will get your experience" at bounding box center [278, 193] width 94 height 37
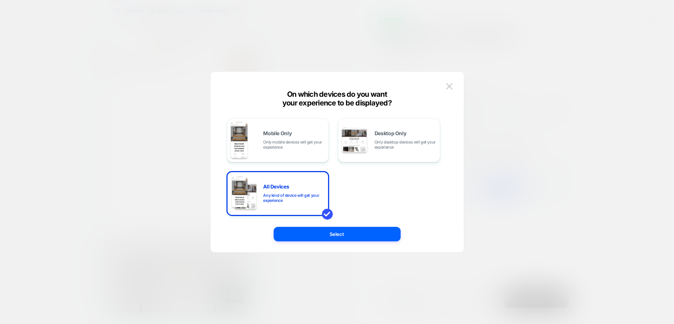
click at [357, 236] on button "Select" at bounding box center [337, 234] width 127 height 15
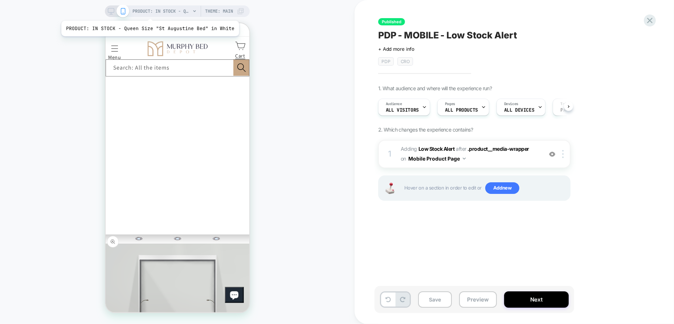
scroll to position [0, 151]
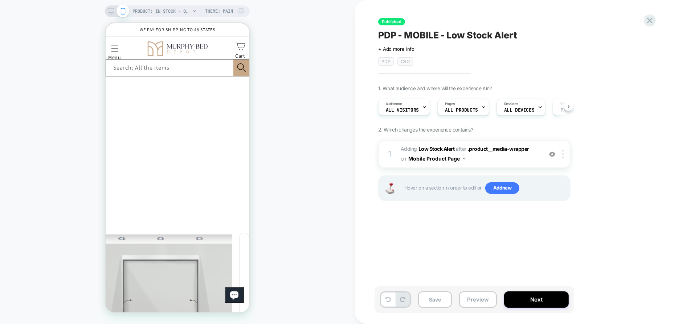
click at [112, 12] on icon at bounding box center [111, 11] width 7 height 7
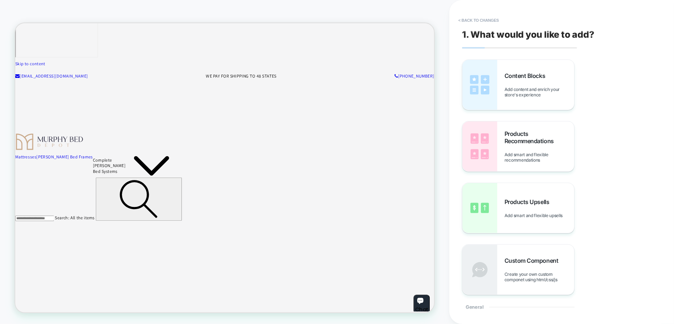
scroll to position [117, 0]
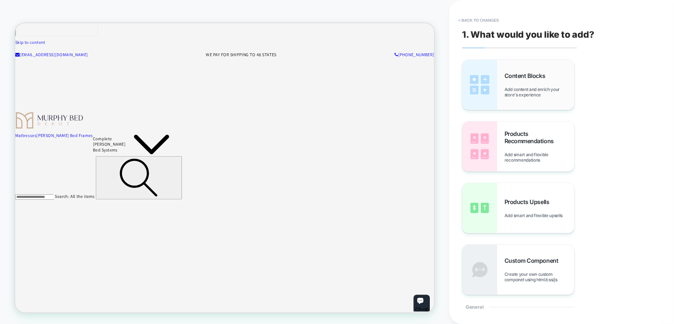
click at [539, 94] on span "Add content and enrich your store's experience" at bounding box center [539, 92] width 70 height 11
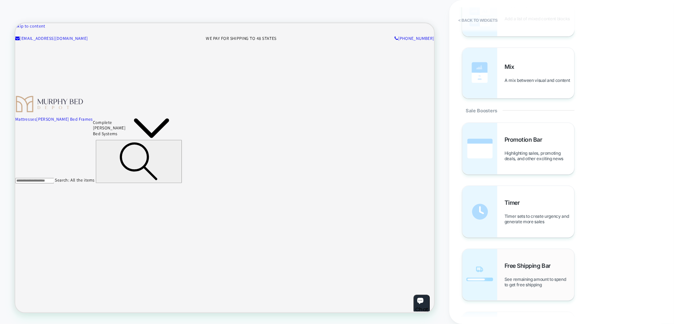
scroll to position [719, 0]
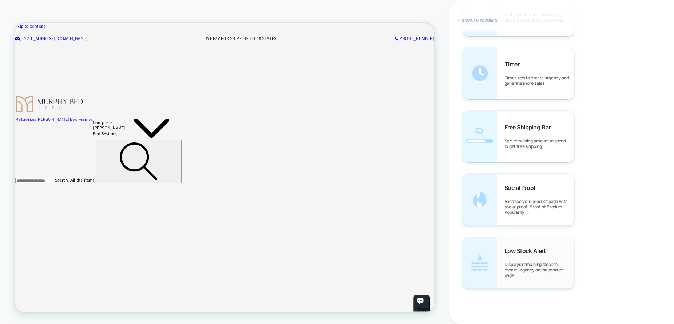
click at [517, 258] on div "Low Stock Alert Displays remaining stock to create urgency on the product page" at bounding box center [539, 262] width 70 height 31
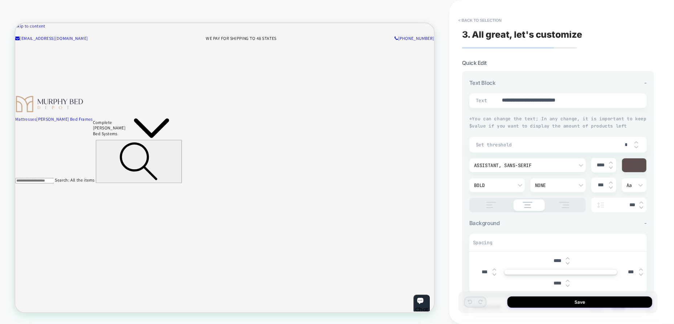
click at [522, 143] on span "Set threshold" at bounding box center [547, 145] width 143 height 6
click at [637, 142] on img at bounding box center [636, 142] width 4 height 3
type textarea "*"
type input "*"
click at [637, 142] on img at bounding box center [636, 142] width 4 height 3
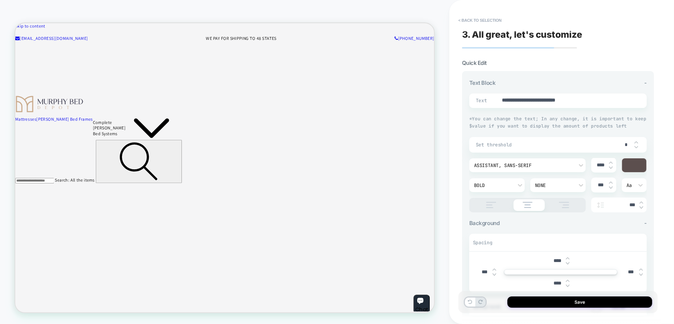
type textarea "*"
type input "*"
click at [637, 142] on img at bounding box center [636, 142] width 4 height 3
type textarea "*"
type input "*"
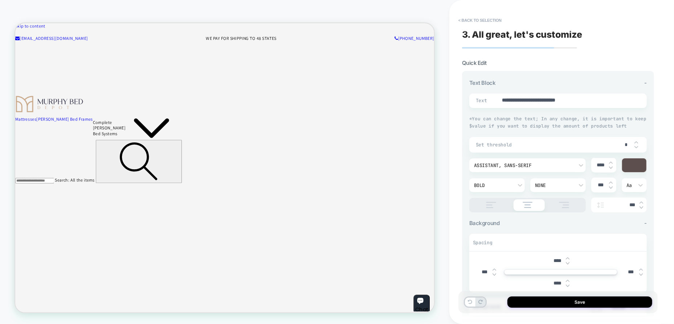
click at [637, 142] on img at bounding box center [636, 142] width 4 height 3
type textarea "*"
type input "*"
click at [637, 142] on img at bounding box center [636, 142] width 4 height 3
type textarea "*"
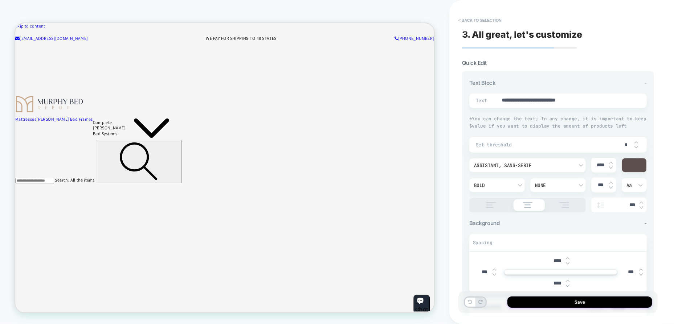
type input "*"
click at [637, 142] on img at bounding box center [636, 142] width 4 height 3
type textarea "*"
type input "*"
click at [637, 142] on img at bounding box center [636, 142] width 4 height 3
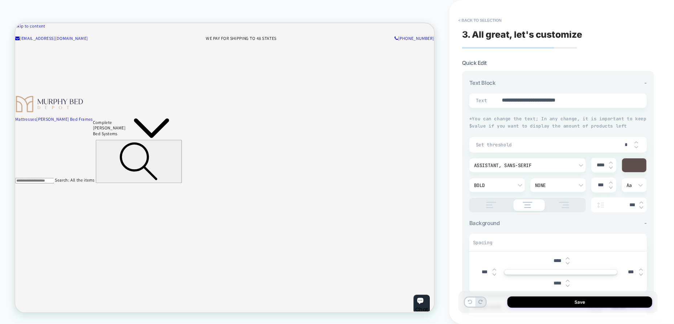
type textarea "*"
type input "*"
click at [637, 142] on img at bounding box center [636, 142] width 4 height 3
type textarea "*"
type input "*"
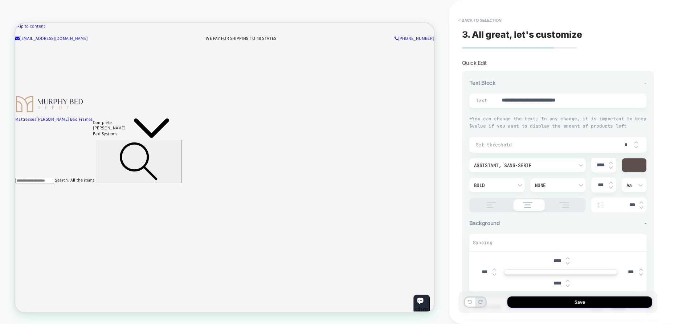
click at [637, 142] on img at bounding box center [636, 142] width 4 height 3
type textarea "*"
type input "*"
click at [637, 142] on img at bounding box center [636, 142] width 4 height 3
type textarea "*"
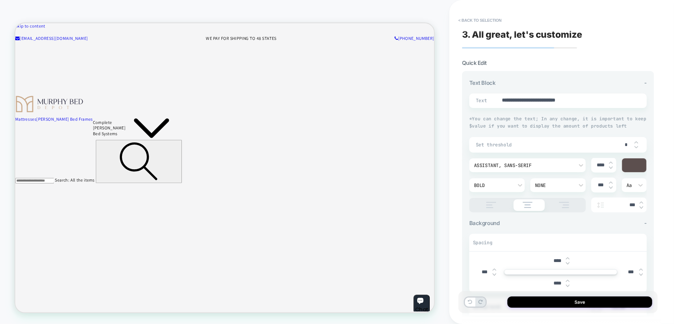
type input "**"
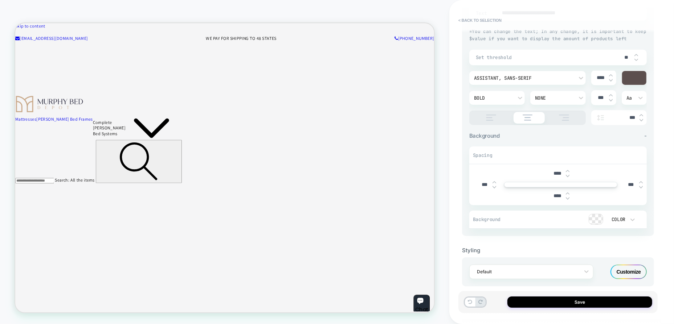
scroll to position [96, 0]
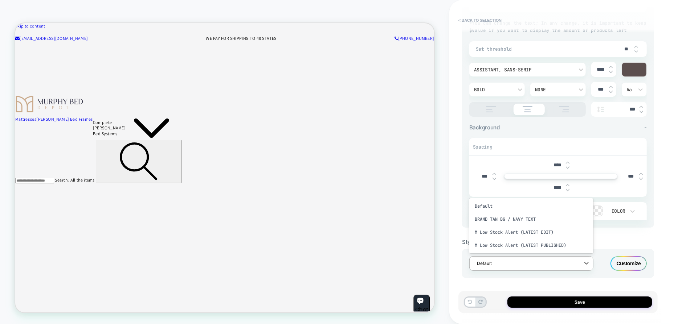
click at [560, 257] on div "Default" at bounding box center [531, 264] width 124 height 15
click at [520, 222] on div "BRAND TAN BG / NAVY TEXT" at bounding box center [531, 219] width 124 height 13
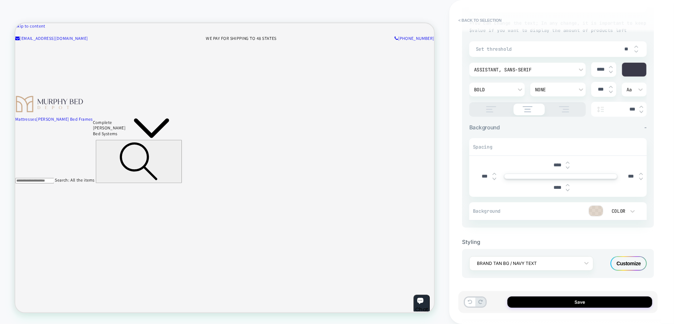
click at [566, 189] on img at bounding box center [568, 190] width 4 height 3
type textarea "*"
type input "****"
click at [566, 189] on img at bounding box center [568, 190] width 4 height 3
type textarea "*"
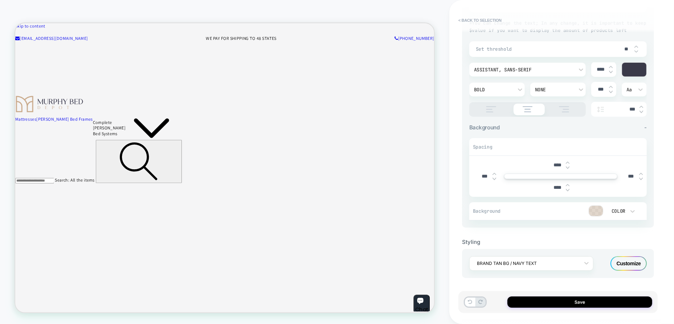
type input "****"
click at [566, 189] on img at bounding box center [568, 190] width 4 height 3
type textarea "*"
type input "****"
click at [566, 189] on img at bounding box center [568, 190] width 4 height 3
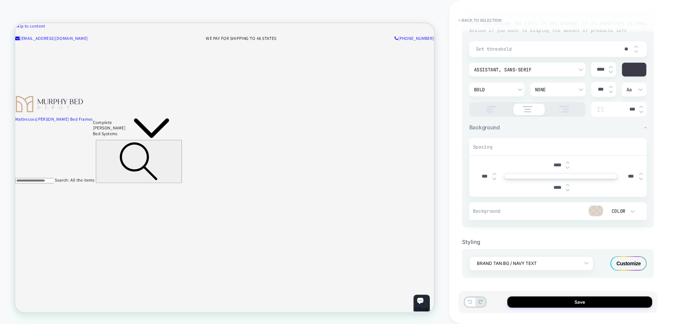
type textarea "*"
type input "****"
click at [566, 189] on img at bounding box center [568, 190] width 4 height 3
type textarea "*"
type input "****"
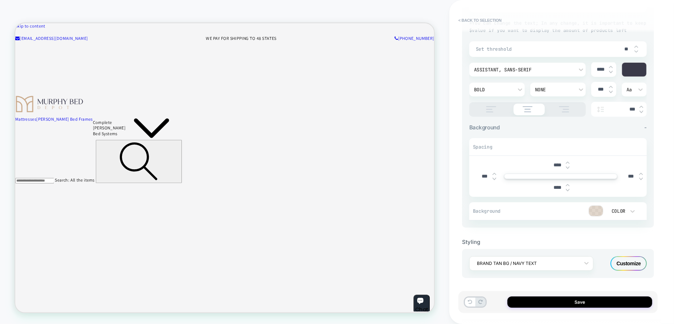
click at [566, 189] on img at bounding box center [568, 190] width 4 height 3
type textarea "*"
type input "****"
click at [567, 168] on img at bounding box center [568, 167] width 4 height 3
type textarea "*"
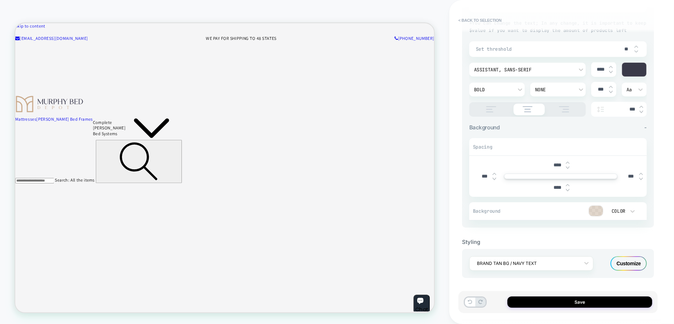
type input "****"
click at [567, 168] on img at bounding box center [568, 167] width 4 height 3
type textarea "*"
type input "****"
click at [567, 168] on img at bounding box center [568, 167] width 4 height 3
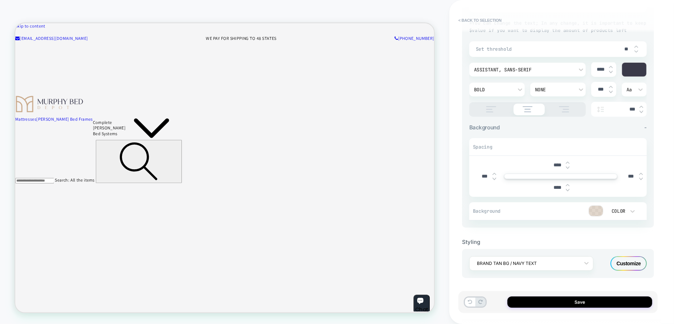
type textarea "*"
type input "****"
click at [567, 168] on img at bounding box center [568, 167] width 4 height 3
type textarea "*"
type input "****"
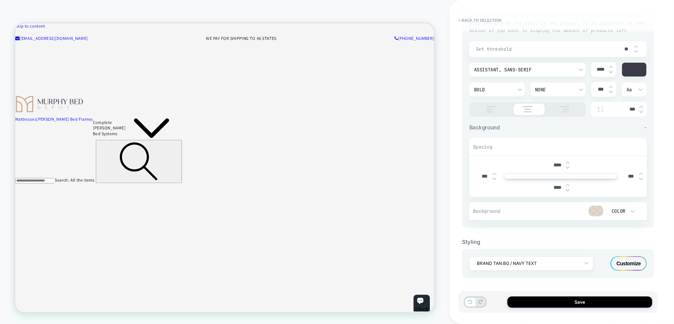
click at [567, 168] on img at bounding box center [568, 167] width 4 height 3
type textarea "*"
type input "****"
click at [567, 168] on img at bounding box center [568, 167] width 4 height 3
type textarea "*"
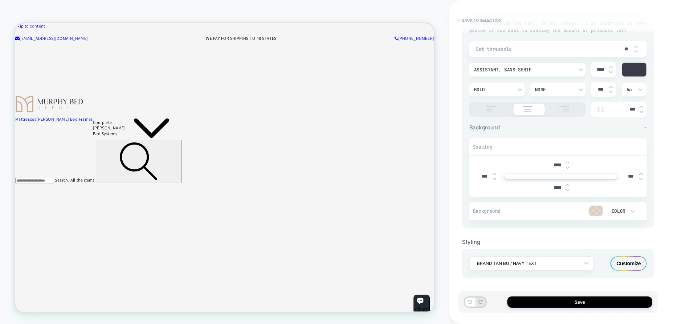
type input "****"
click at [567, 168] on img at bounding box center [568, 167] width 4 height 3
type textarea "*"
type input "****"
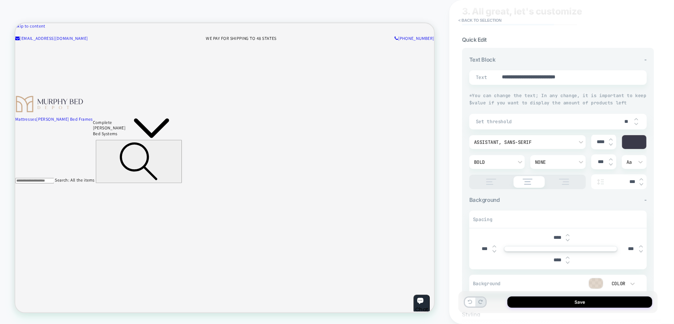
click at [611, 139] on img at bounding box center [611, 139] width 4 height 3
type textarea "*"
type input "****"
click at [611, 139] on img at bounding box center [611, 139] width 4 height 3
type textarea "*"
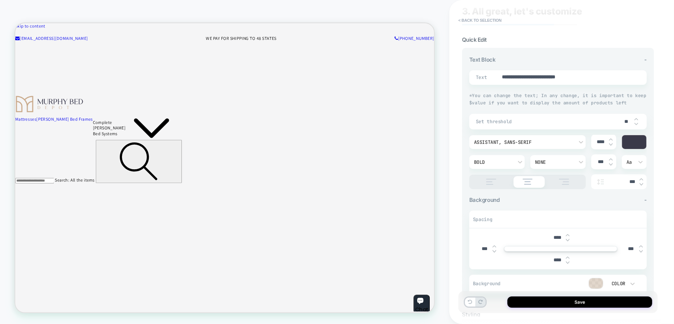
type input "****"
click at [640, 179] on img at bounding box center [641, 179] width 4 height 3
type textarea "*"
type input "***"
click at [640, 179] on img at bounding box center [641, 179] width 4 height 3
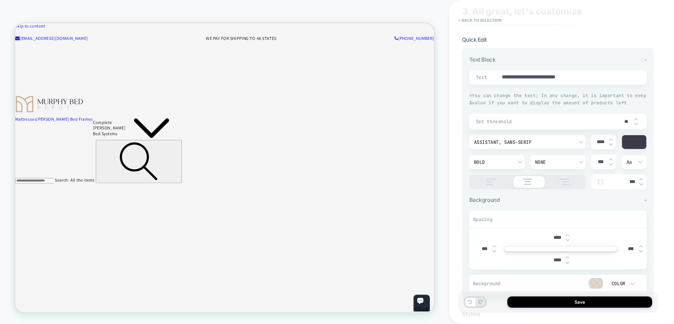
type textarea "*"
type input "***"
click at [640, 179] on img at bounding box center [641, 179] width 4 height 3
type textarea "*"
type input "***"
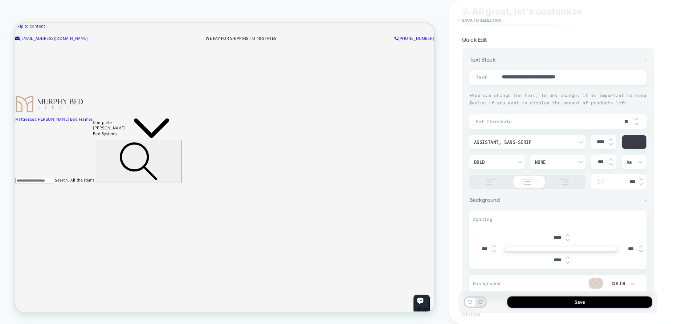
click at [641, 180] on img at bounding box center [641, 179] width 4 height 3
type textarea "*"
type input "***"
click at [641, 180] on img at bounding box center [641, 179] width 4 height 3
type textarea "*"
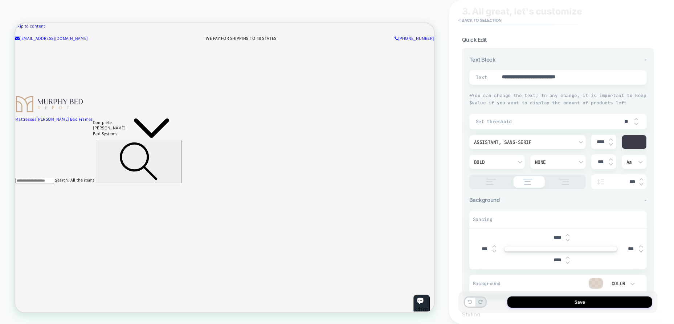
type input "***"
click at [641, 180] on img at bounding box center [641, 179] width 4 height 3
type textarea "*"
type input "***"
click at [641, 180] on img at bounding box center [641, 179] width 4 height 3
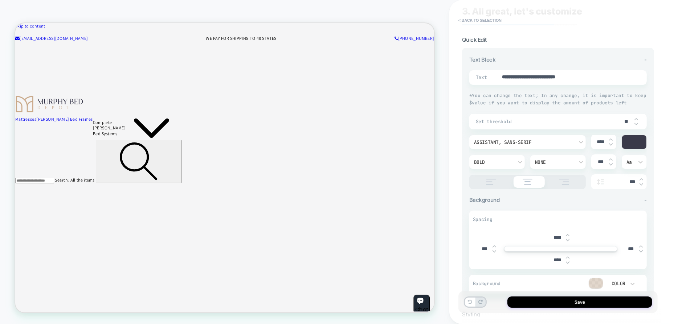
type textarea "*"
type input "***"
click at [641, 180] on img at bounding box center [641, 179] width 4 height 3
type textarea "*"
type input "***"
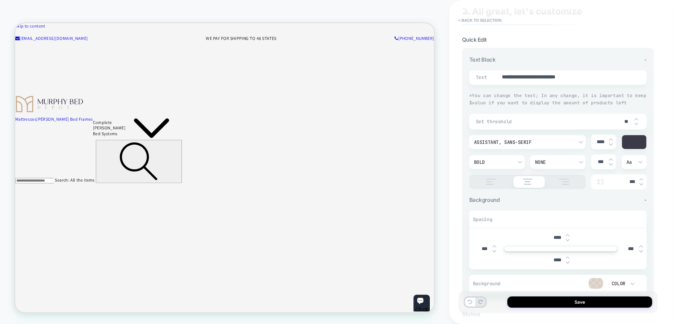
click at [641, 180] on img at bounding box center [641, 179] width 4 height 3
type textarea "*"
type input "****"
click at [641, 180] on img at bounding box center [641, 179] width 4 height 3
type textarea "*"
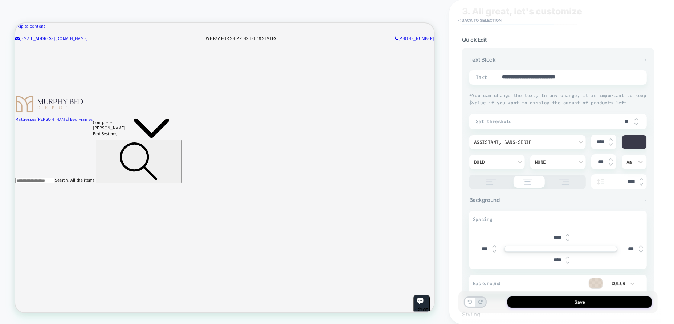
type input "****"
click at [641, 180] on img at bounding box center [641, 179] width 4 height 3
type textarea "*"
type input "****"
click at [641, 180] on img at bounding box center [641, 179] width 4 height 3
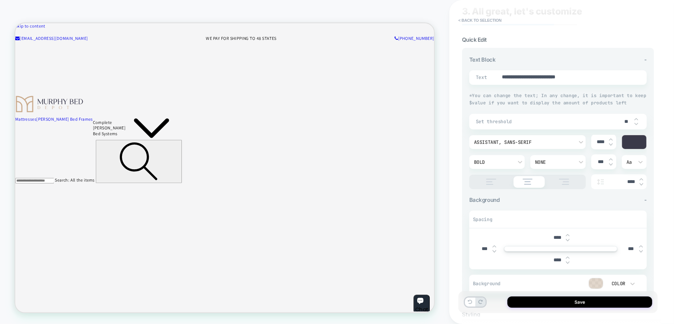
type textarea "*"
type input "****"
click at [538, 144] on div "Assistant, sans-serif" at bounding box center [524, 142] width 100 height 6
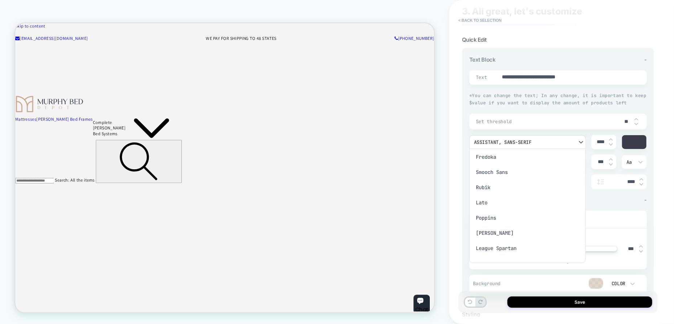
scroll to position [73, 0]
click at [489, 202] on div "Roboto" at bounding box center [527, 199] width 111 height 15
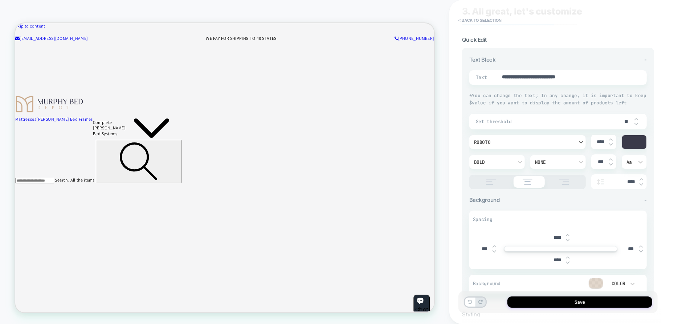
click at [521, 143] on div "Roboto" at bounding box center [524, 142] width 100 height 6
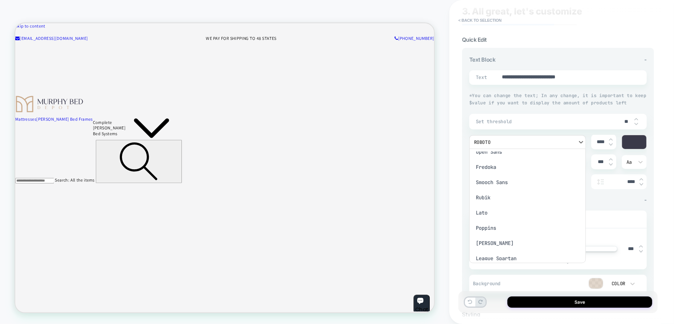
scroll to position [165, 0]
click at [485, 202] on div "Poppins" at bounding box center [527, 198] width 111 height 15
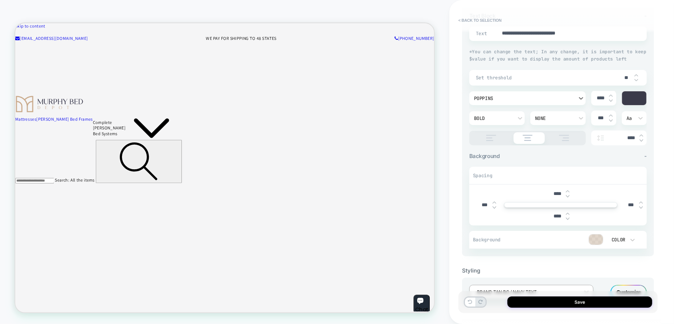
scroll to position [96, 0]
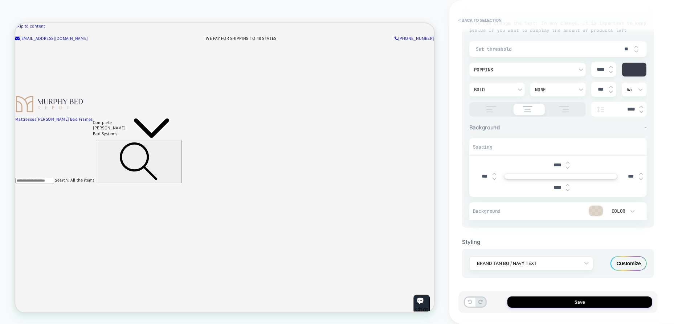
click at [625, 265] on div "Customize" at bounding box center [628, 264] width 36 height 15
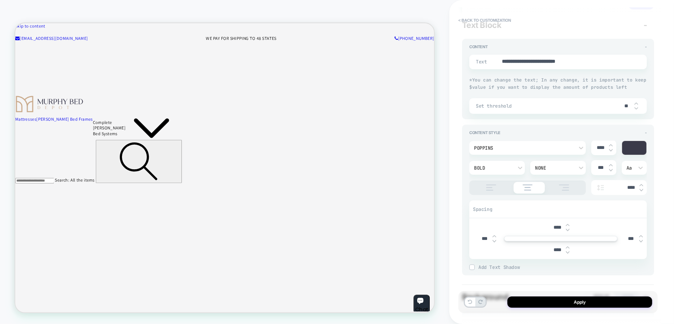
scroll to position [0, 0]
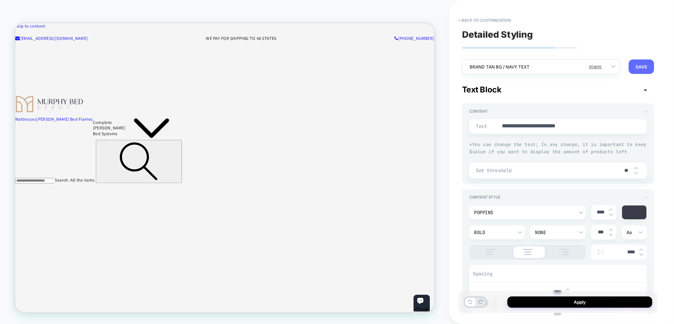
click at [645, 67] on button "SAVE" at bounding box center [640, 67] width 25 height 15
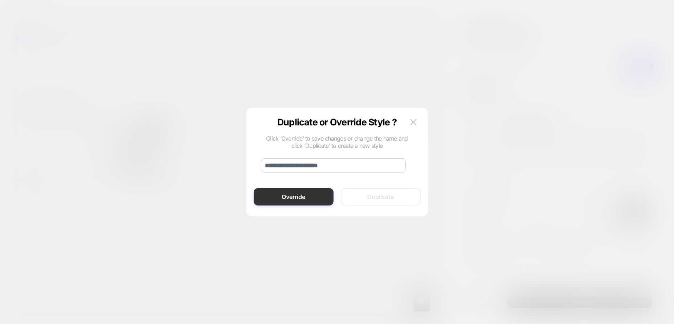
click at [306, 196] on button "Override" at bounding box center [294, 196] width 80 height 17
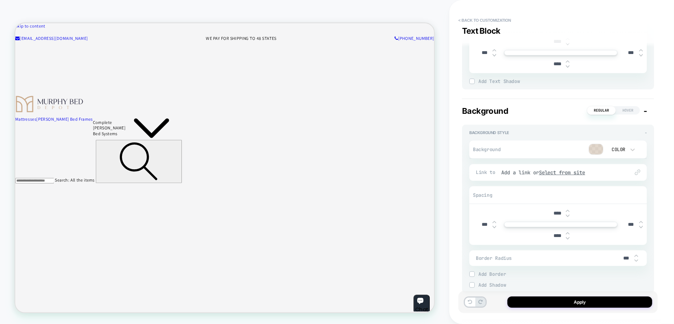
scroll to position [274, 0]
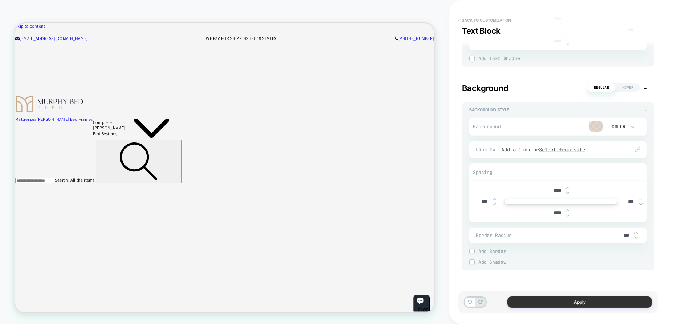
click at [583, 300] on button "Apply" at bounding box center [579, 302] width 145 height 11
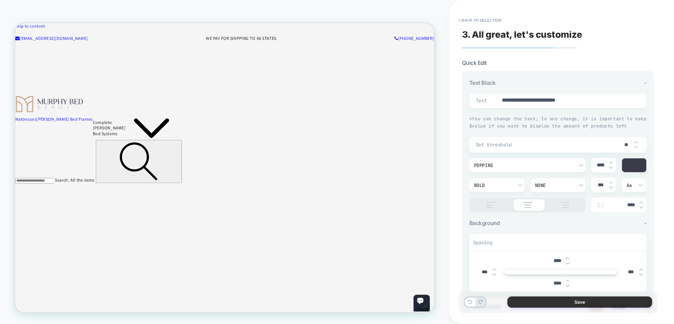
click at [575, 305] on button "Save" at bounding box center [579, 302] width 145 height 11
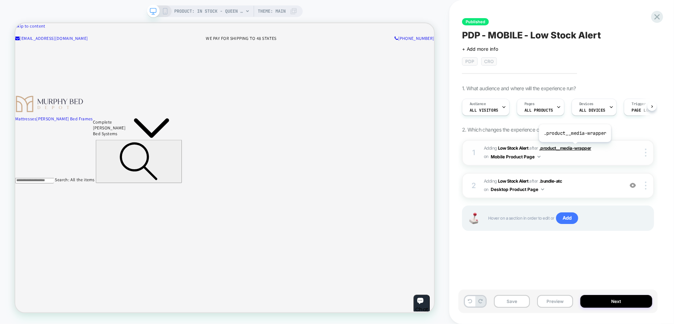
scroll to position [0, 0]
click at [579, 153] on span "#_loomi_addon_1757361370410 Adding Low Stock Alert AFTER .product__media-wrappe…" at bounding box center [552, 152] width 136 height 17
click at [647, 184] on div at bounding box center [647, 186] width 14 height 8
click at [643, 180] on div "2 #_loomi_addon_1757362349881 Adding Low Stock Alert AFTER .bundle-atc .bundle-…" at bounding box center [558, 186] width 192 height 26
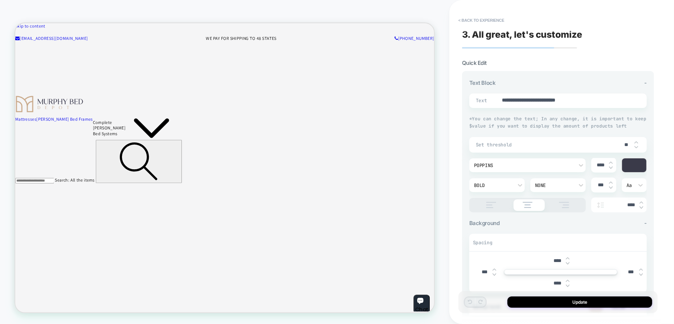
scroll to position [122, 0]
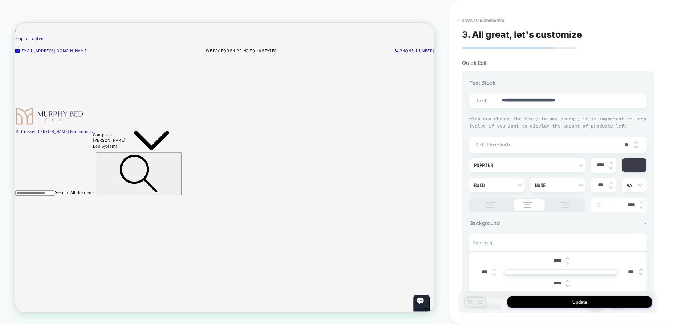
click at [563, 100] on textarea "**********" at bounding box center [565, 101] width 128 height 8
type textarea "*"
type textarea "**********"
type textarea "*"
type textarea "**********"
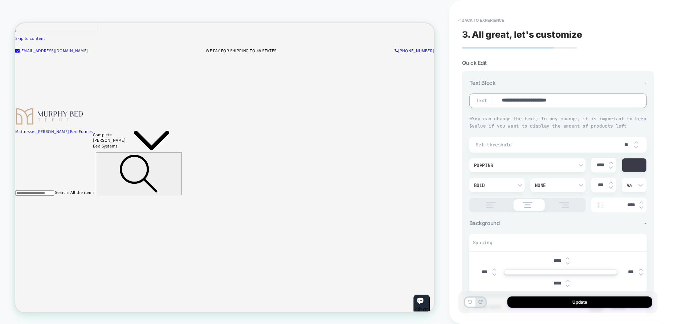
type textarea "*"
type textarea "**********"
click at [558, 302] on button "Update" at bounding box center [579, 302] width 145 height 11
type textarea "*"
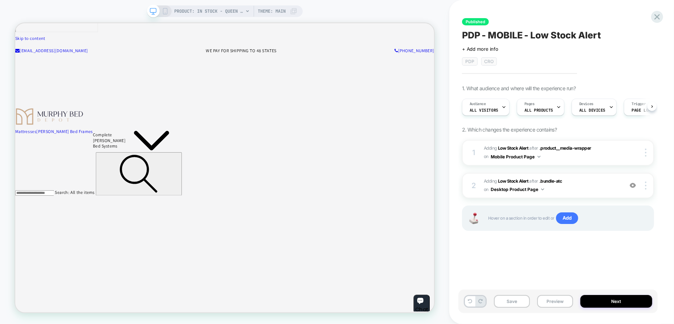
scroll to position [0, 0]
click at [625, 299] on button "Next" at bounding box center [616, 301] width 72 height 13
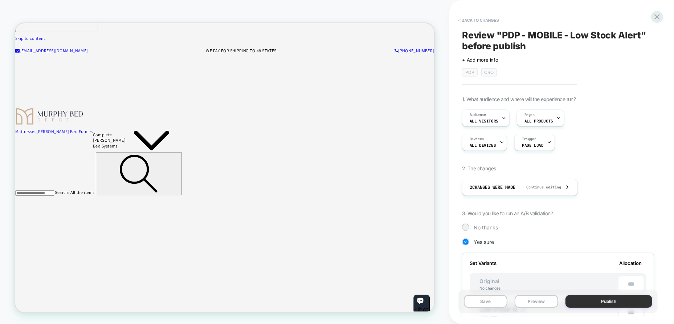
scroll to position [0, 0]
click at [612, 300] on button "Publish" at bounding box center [608, 301] width 87 height 13
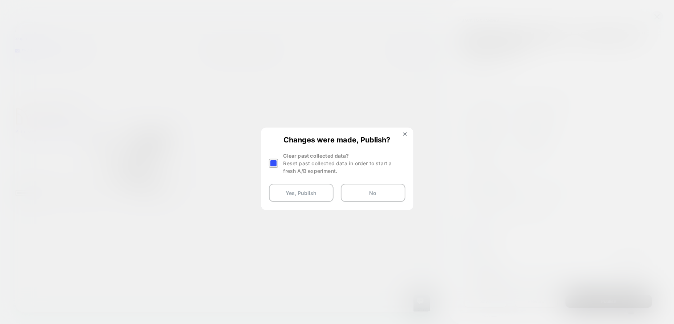
click at [277, 165] on div at bounding box center [273, 163] width 9 height 9
click at [315, 192] on button "Yes, Publish" at bounding box center [301, 193] width 65 height 18
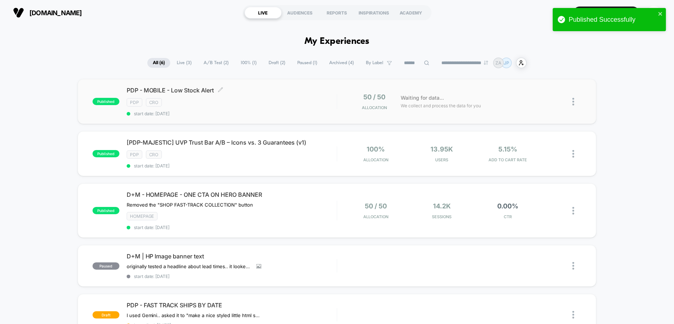
click at [285, 102] on div "PDP CRO" at bounding box center [232, 102] width 210 height 8
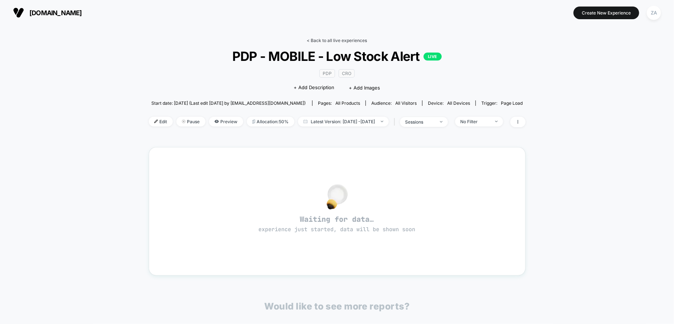
click at [318, 41] on link "< Back to all live experiences" at bounding box center [337, 40] width 60 height 5
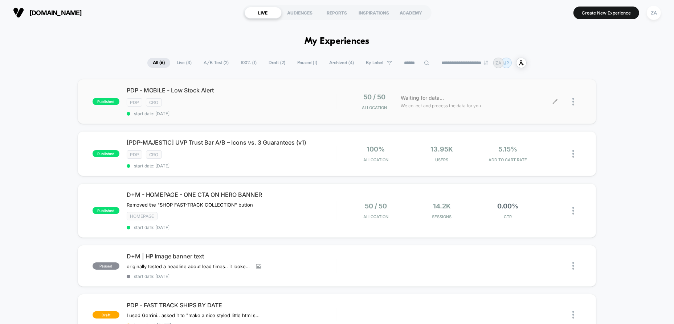
click at [573, 106] on div at bounding box center [576, 101] width 9 height 17
click at [540, 60] on div "Edit" at bounding box center [536, 60] width 65 height 16
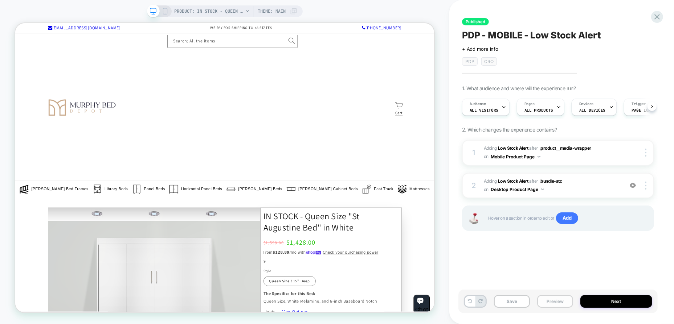
click at [0, 0] on button "Preview" at bounding box center [0, 0] width 0 height 0
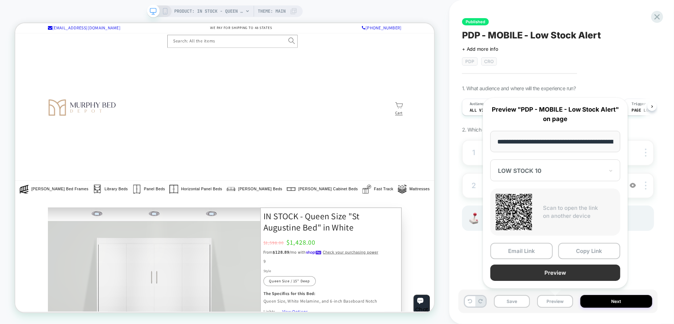
click at [555, 274] on button "Preview" at bounding box center [555, 273] width 130 height 16
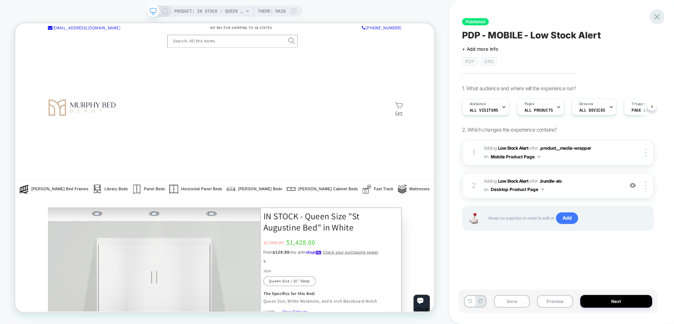
click at [659, 17] on icon at bounding box center [657, 17] width 10 height 10
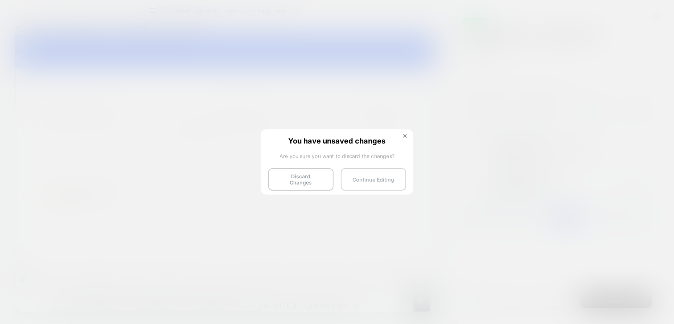
click at [0, 0] on button "Continue Editing" at bounding box center [0, 0] width 0 height 0
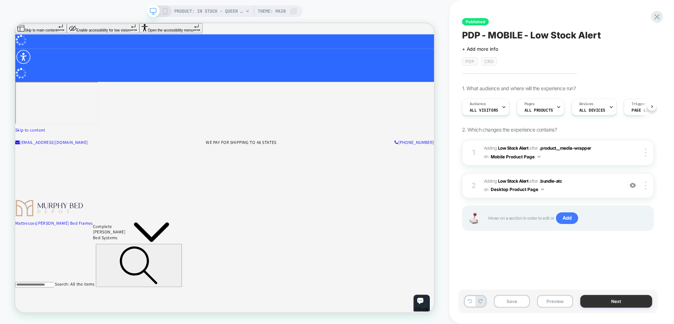
click at [613, 303] on button "Next" at bounding box center [616, 301] width 72 height 13
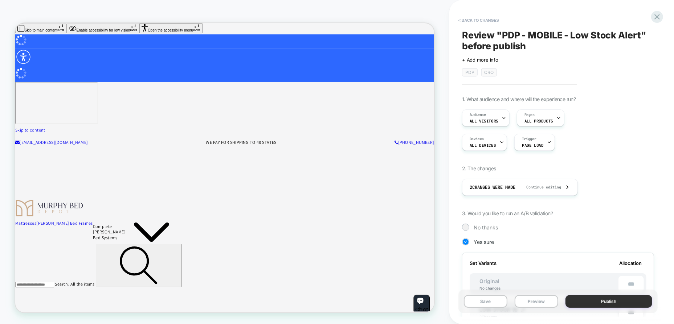
scroll to position [0, 0]
click at [614, 303] on button "Publish" at bounding box center [608, 301] width 87 height 13
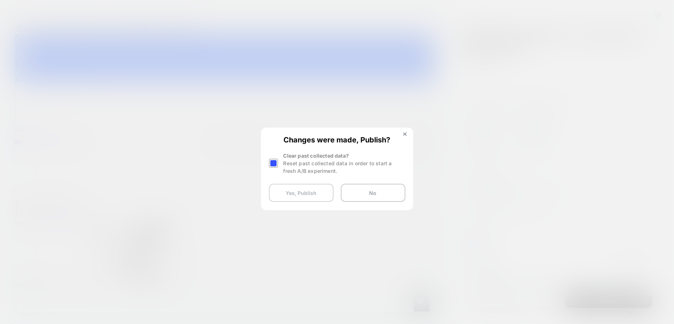
click at [305, 191] on button "Yes, Publish" at bounding box center [301, 193] width 65 height 18
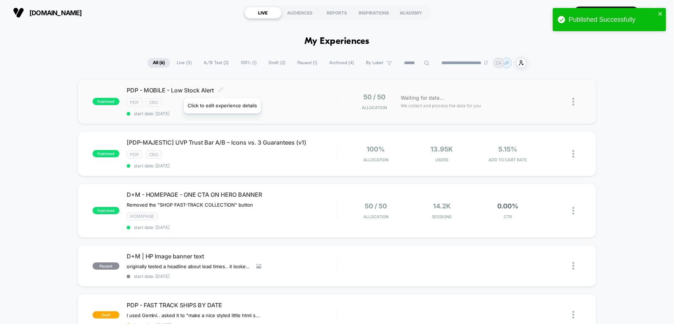
click at [221, 89] on icon at bounding box center [220, 89] width 5 height 5
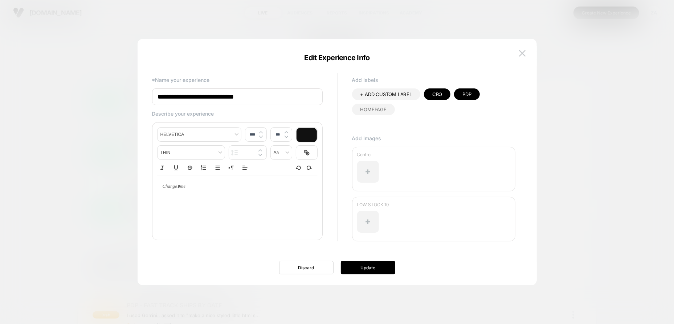
click at [189, 96] on input "**********" at bounding box center [237, 97] width 171 height 17
type input "**********"
click at [373, 268] on button "Update" at bounding box center [368, 267] width 54 height 13
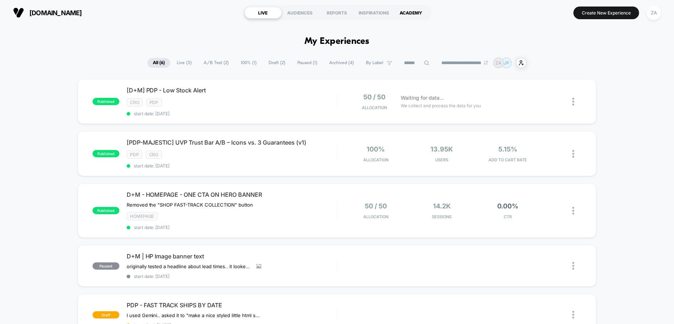
click at [417, 15] on div "ACADEMY" at bounding box center [411, 13] width 37 height 12
click at [576, 152] on div at bounding box center [576, 154] width 9 height 17
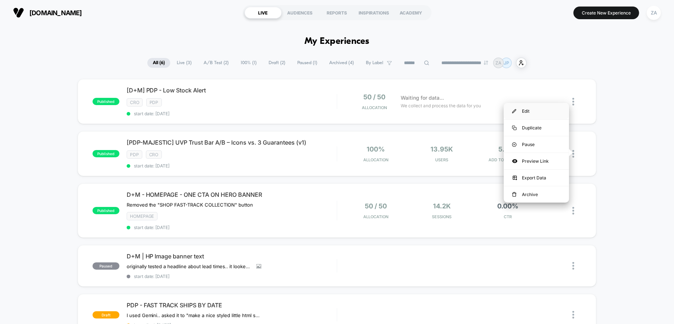
click at [542, 116] on div "Edit" at bounding box center [536, 111] width 65 height 16
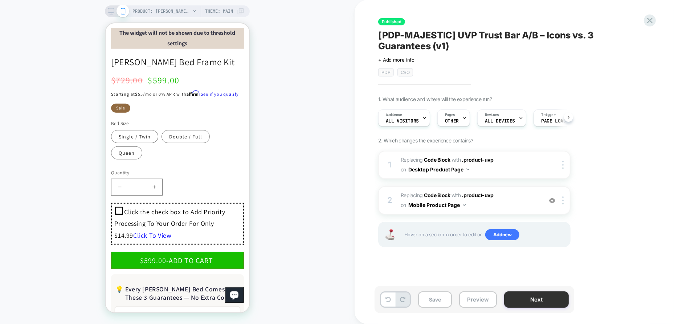
scroll to position [468, 0]
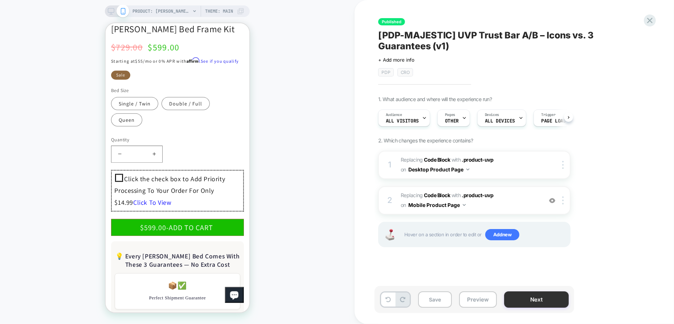
click at [138, 58] on button "Next" at bounding box center [71, 37] width 133 height 41
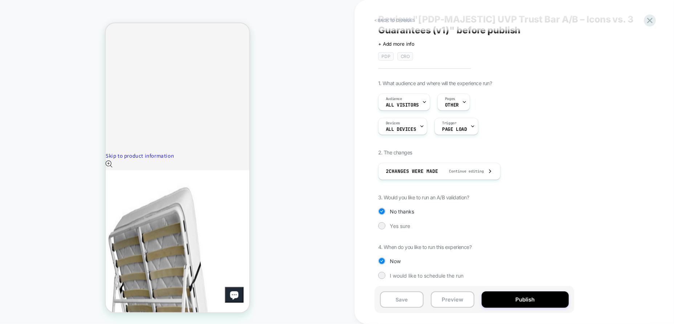
scroll to position [17, 0]
click at [398, 20] on button "< Back to changes" at bounding box center [395, 21] width 48 height 12
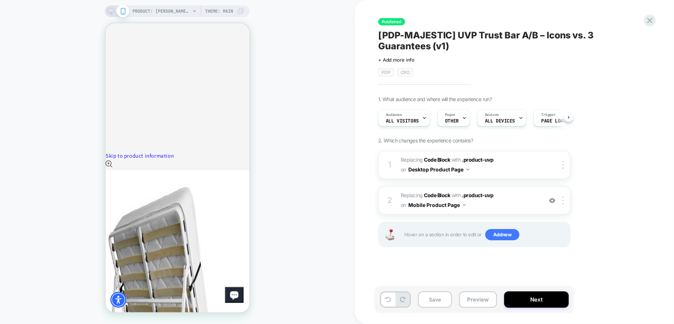
scroll to position [0, 0]
click at [464, 116] on icon at bounding box center [464, 118] width 5 height 5
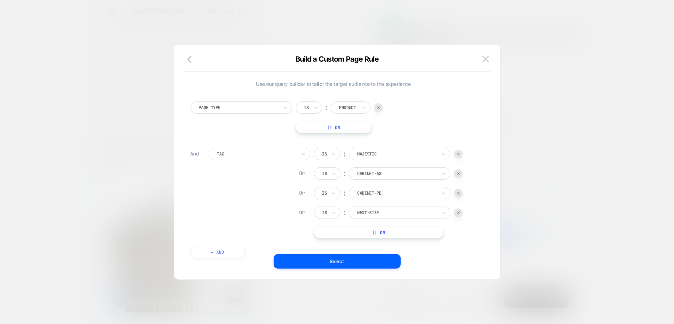
click at [459, 152] on div at bounding box center [458, 154] width 9 height 9
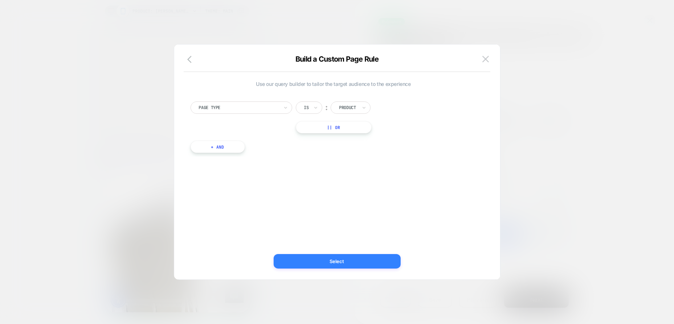
click at [347, 266] on button "Select" at bounding box center [337, 261] width 127 height 15
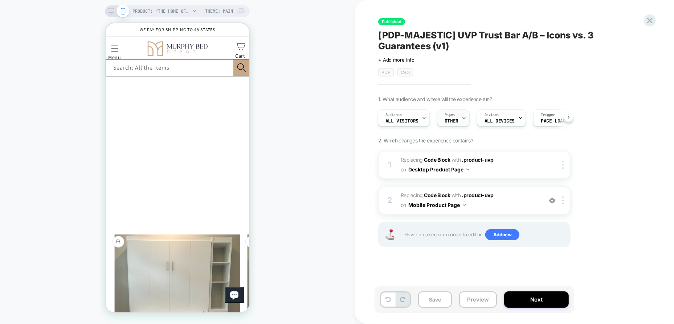
click at [463, 118] on icon at bounding box center [464, 118] width 5 height 5
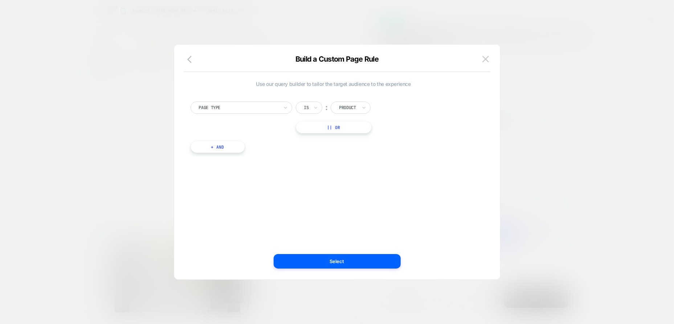
click at [260, 106] on div at bounding box center [239, 108] width 80 height 7
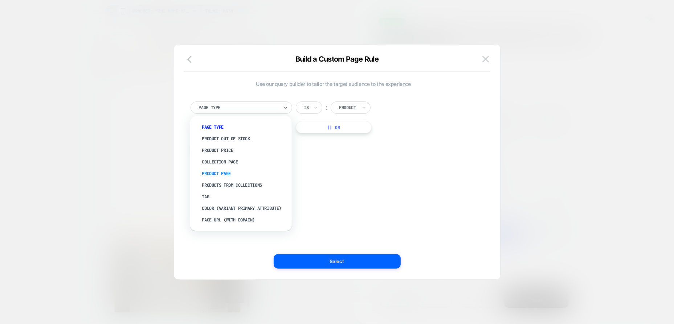
click at [222, 175] on div "Product Page" at bounding box center [244, 174] width 94 height 12
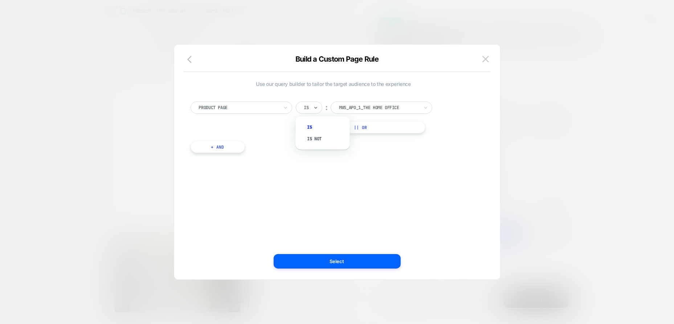
click at [312, 108] on div "Is" at bounding box center [309, 108] width 26 height 12
click at [361, 103] on div "mws_apo_1_the home office" at bounding box center [382, 108] width 102 height 12
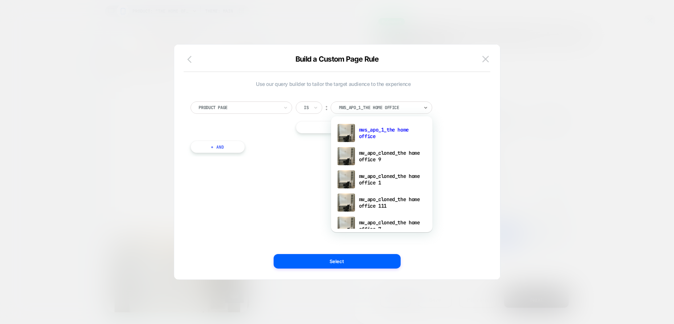
click at [191, 57] on icon "button" at bounding box center [191, 59] width 9 height 9
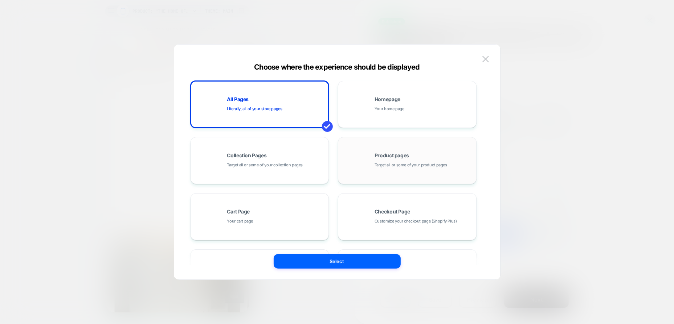
click at [392, 164] on span "Target all or some of your product pages" at bounding box center [410, 165] width 73 height 7
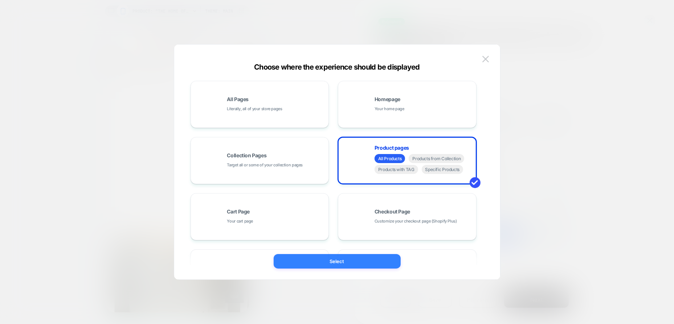
click at [355, 259] on button "Select" at bounding box center [337, 261] width 127 height 15
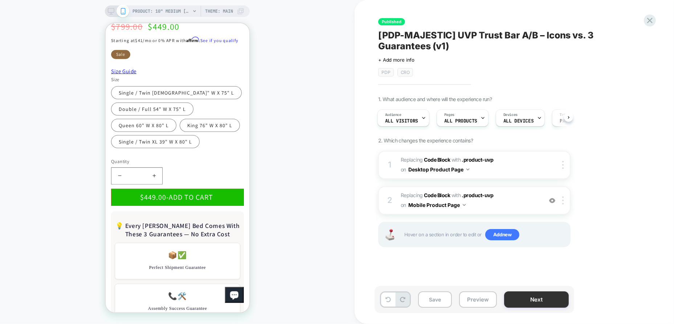
scroll to position [396, 0]
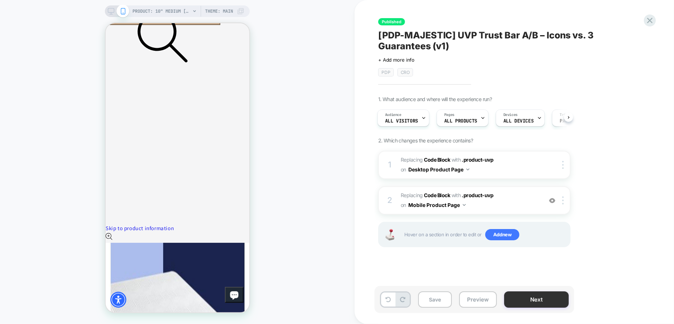
click at [554, 303] on button "Next" at bounding box center [536, 300] width 65 height 16
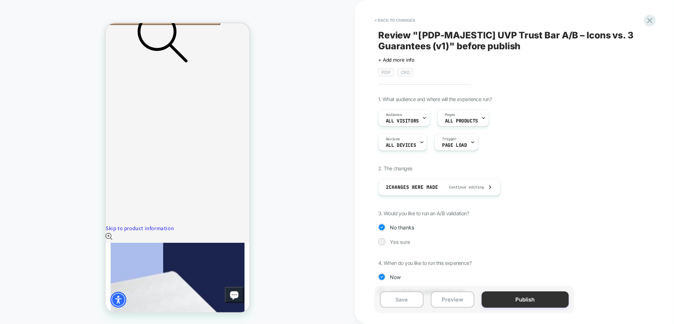
click at [539, 302] on button "Publish" at bounding box center [525, 300] width 87 height 16
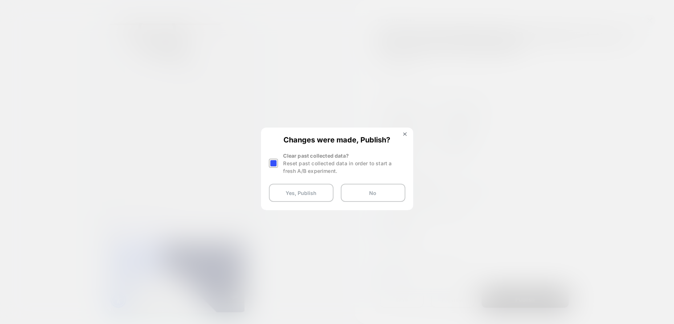
click at [286, 164] on div "Reset past collected data in order to start a fresh A/B experiment." at bounding box center [344, 167] width 122 height 15
click at [270, 160] on div at bounding box center [273, 163] width 9 height 9
click at [298, 189] on button "Yes, Publish" at bounding box center [301, 193] width 65 height 18
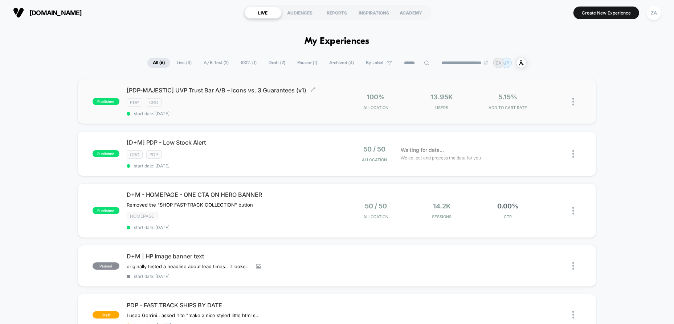
click at [290, 111] on span "start date: [DATE]" at bounding box center [232, 113] width 210 height 5
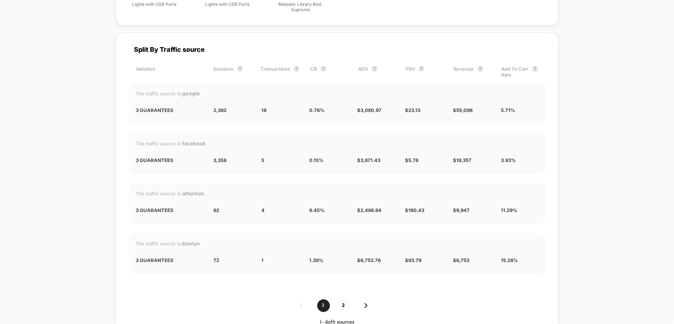
scroll to position [2830, 0]
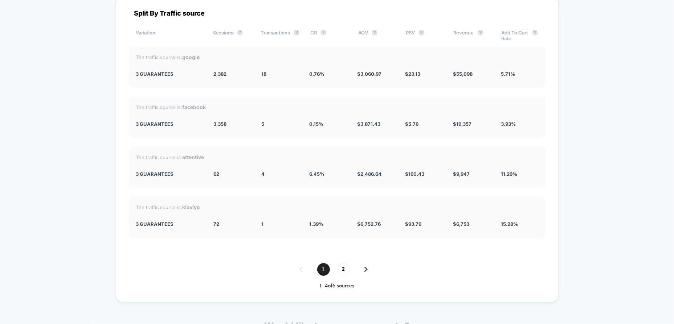
click at [365, 267] on img at bounding box center [365, 269] width 3 height 5
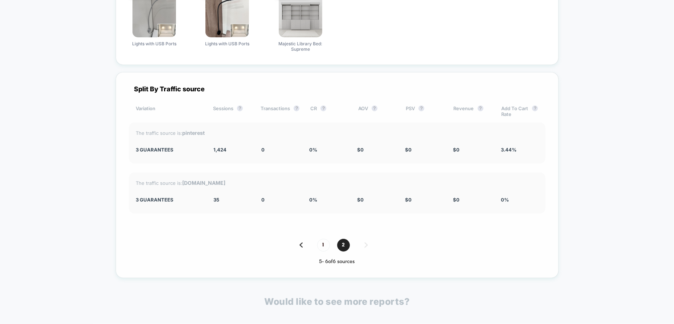
scroll to position [2682, 0]
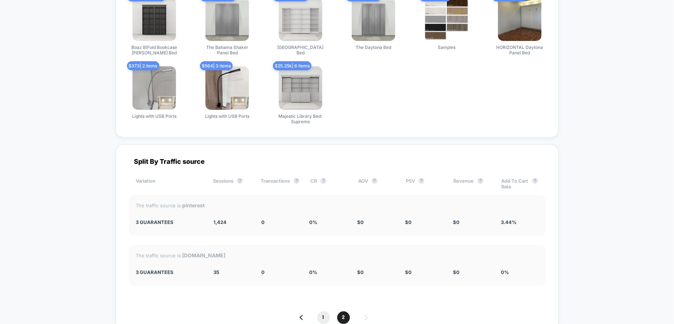
click at [326, 312] on span "1" at bounding box center [323, 318] width 13 height 13
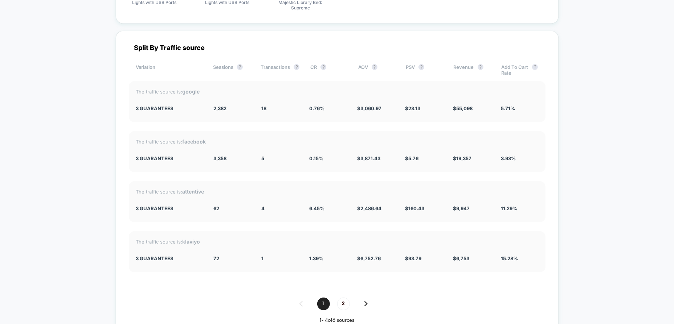
scroll to position [2827, 0]
